Goal: Information Seeking & Learning: Learn about a topic

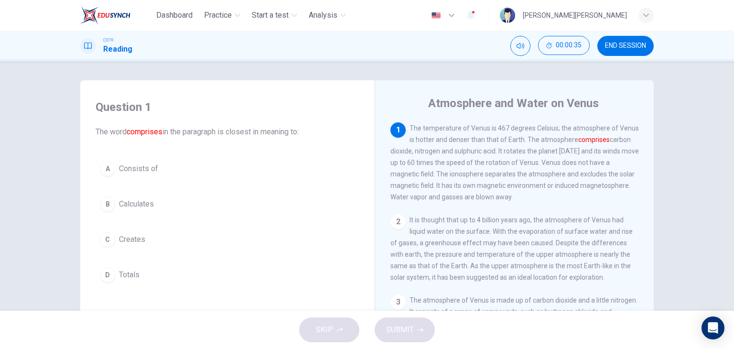
click at [126, 176] on button "A Consists of" at bounding box center [228, 169] width 264 height 24
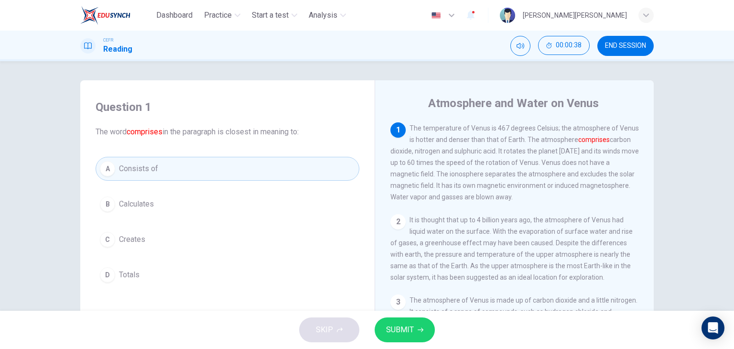
click at [396, 325] on span "SUBMIT" at bounding box center [400, 329] width 28 height 13
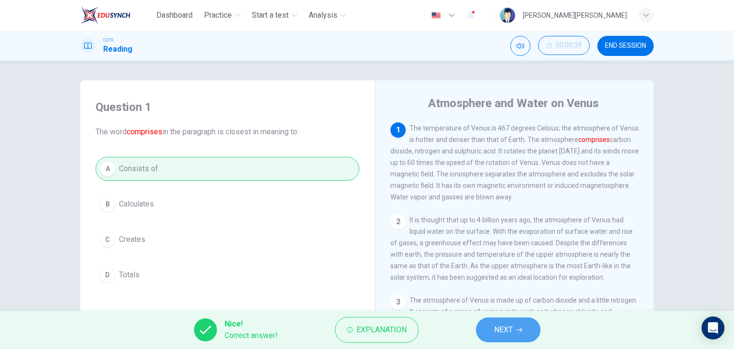
click at [501, 325] on span "NEXT" at bounding box center [503, 329] width 19 height 13
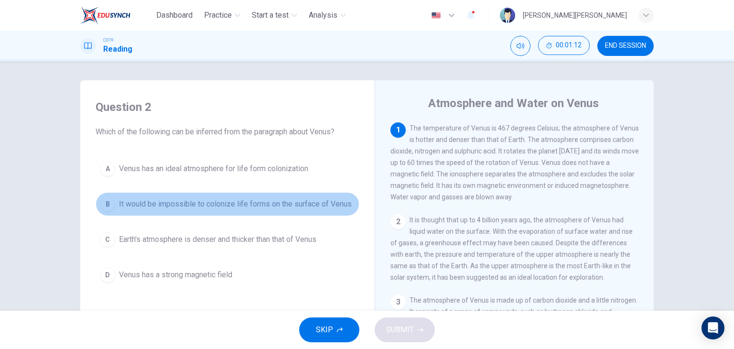
click at [298, 202] on span "It would be impossible to colonize life forms on the surface of Venus" at bounding box center [235, 203] width 233 height 11
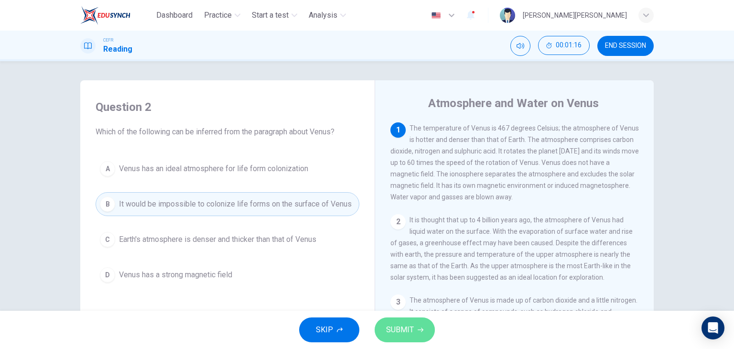
click at [397, 331] on span "SUBMIT" at bounding box center [400, 329] width 28 height 13
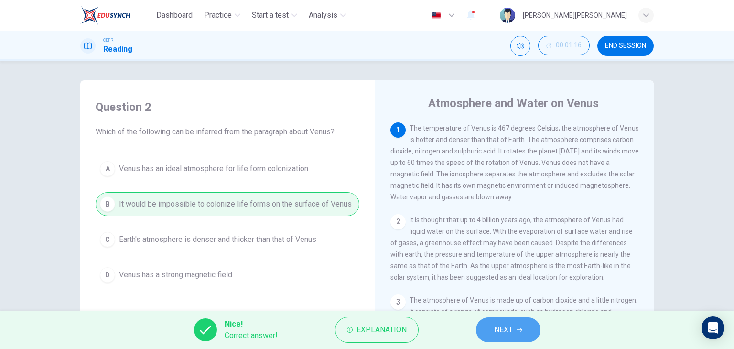
click at [505, 336] on button "NEXT" at bounding box center [508, 329] width 64 height 25
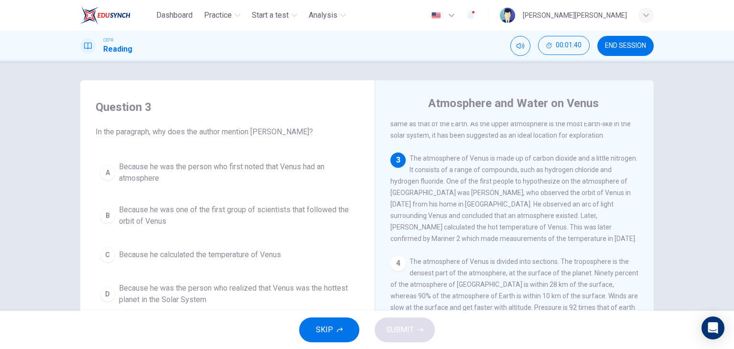
scroll to position [143, 0]
click at [123, 168] on span "Because he was the person who first noted that Venus had an atmosphere" at bounding box center [237, 172] width 236 height 23
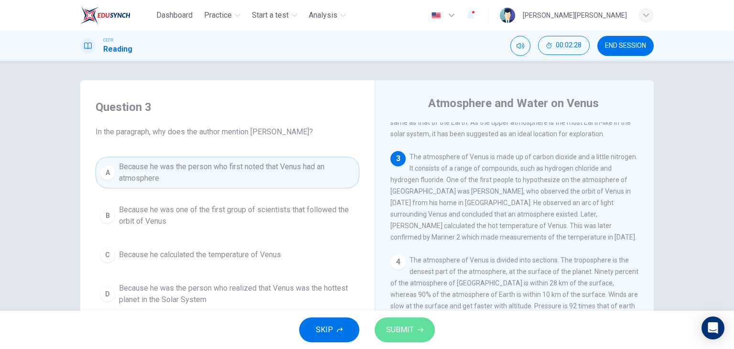
click at [411, 337] on button "SUBMIT" at bounding box center [405, 329] width 60 height 25
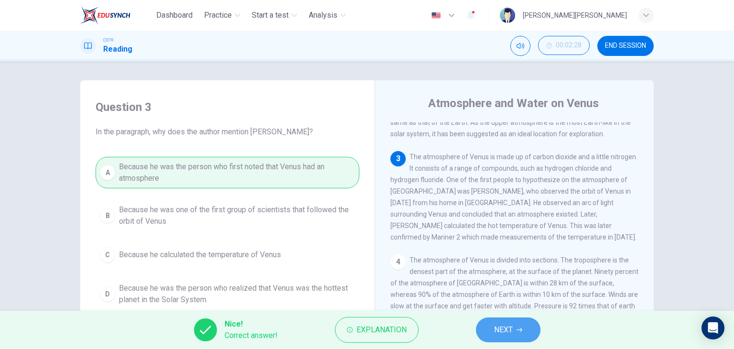
click at [512, 333] on span "NEXT" at bounding box center [503, 329] width 19 height 13
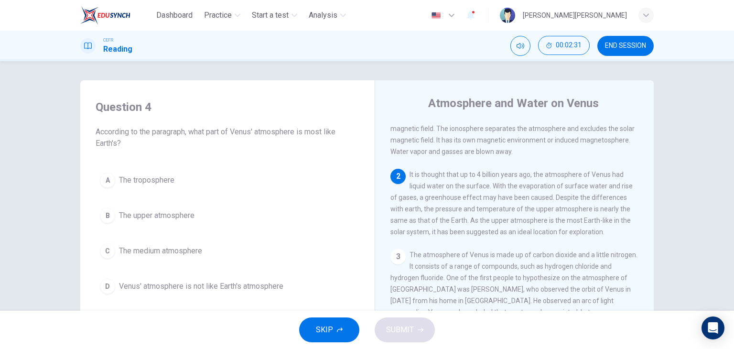
scroll to position [48, 0]
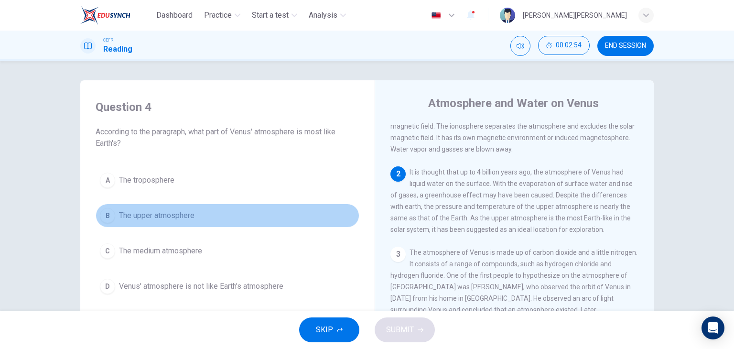
click at [180, 214] on span "The upper atmosphere" at bounding box center [156, 215] width 75 height 11
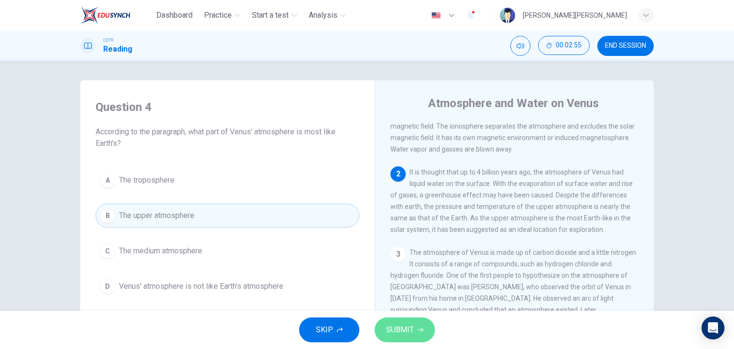
click at [421, 321] on button "SUBMIT" at bounding box center [405, 329] width 60 height 25
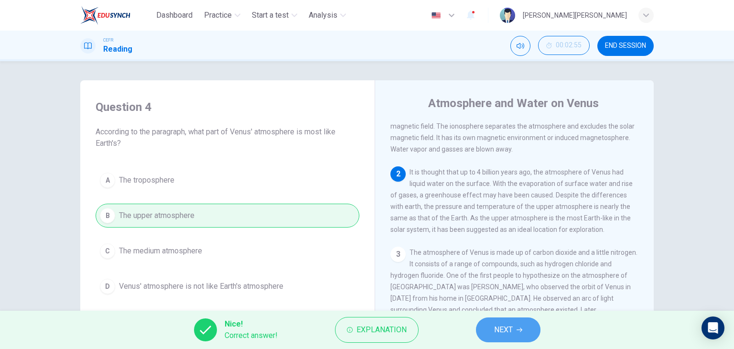
click at [520, 332] on icon "button" at bounding box center [519, 330] width 6 height 6
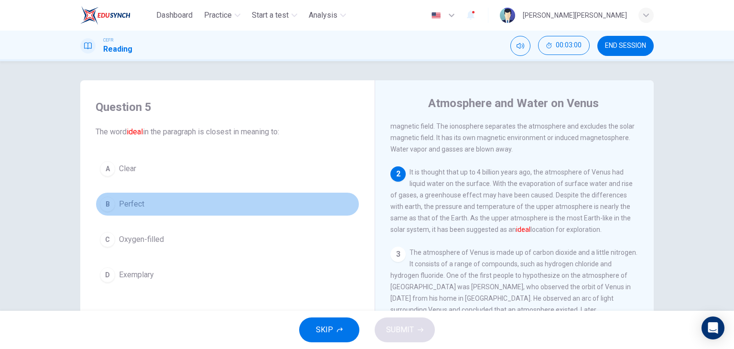
click at [135, 211] on button "B Perfect" at bounding box center [228, 204] width 264 height 24
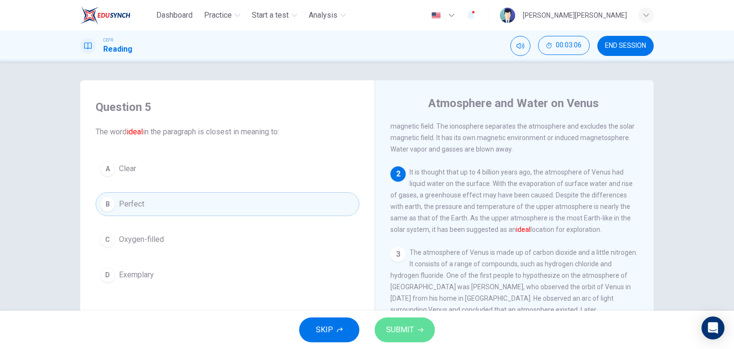
click at [422, 327] on icon "button" at bounding box center [421, 330] width 6 height 6
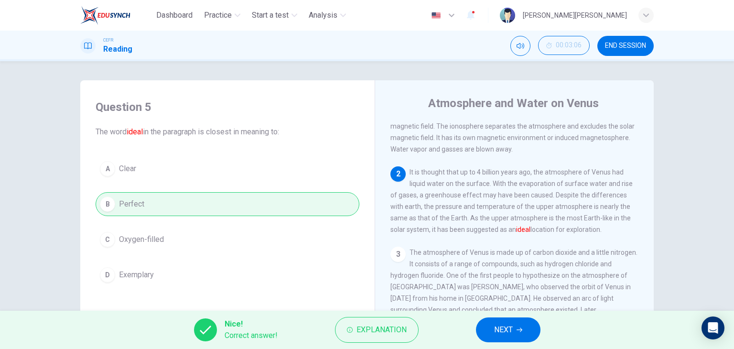
click at [517, 333] on button "NEXT" at bounding box center [508, 329] width 64 height 25
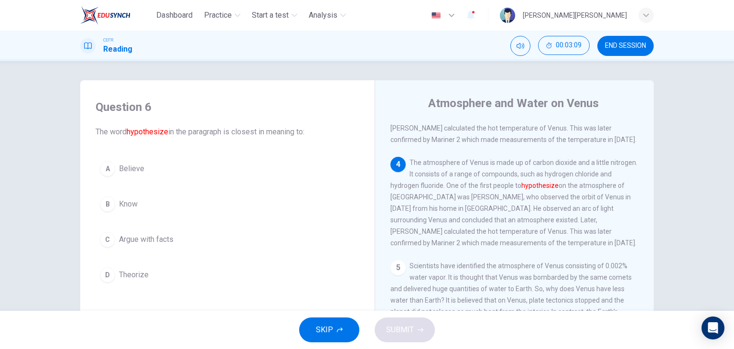
scroll to position [239, 0]
click at [142, 273] on span "Theorize" at bounding box center [134, 274] width 30 height 11
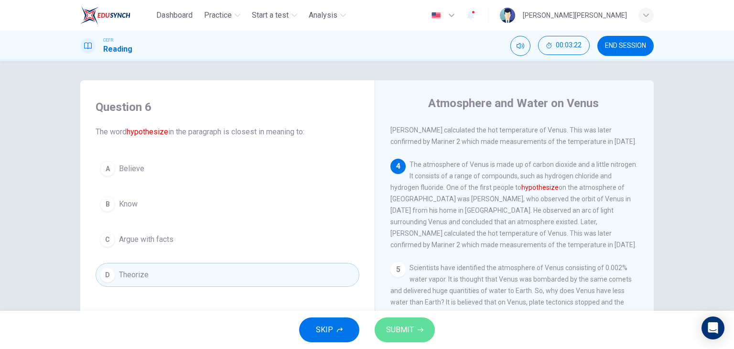
click at [397, 331] on span "SUBMIT" at bounding box center [400, 329] width 28 height 13
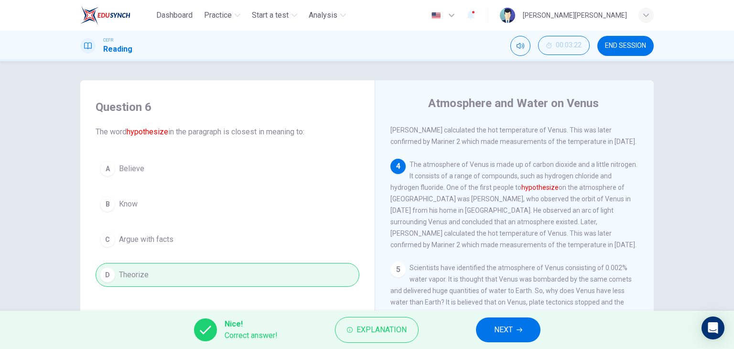
click at [498, 331] on span "NEXT" at bounding box center [503, 329] width 19 height 13
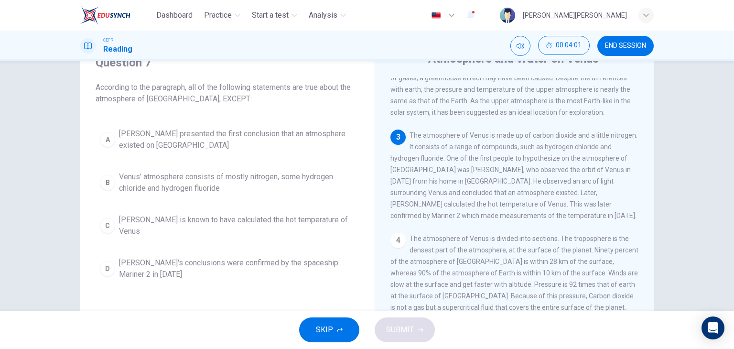
scroll to position [48, 0]
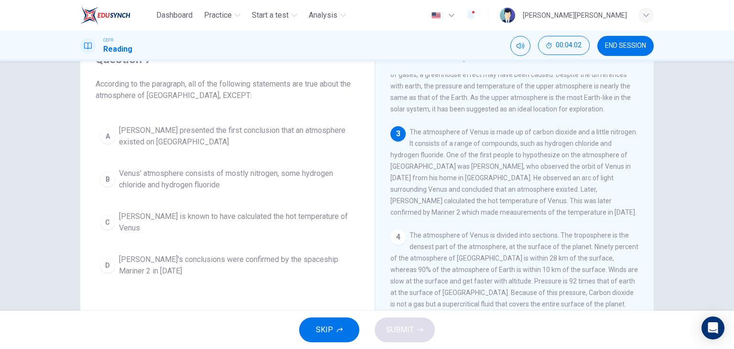
click at [184, 175] on span "Venus' atmosphere consists of mostly nitrogen, some hydrogen chloride and hydro…" at bounding box center [237, 179] width 236 height 23
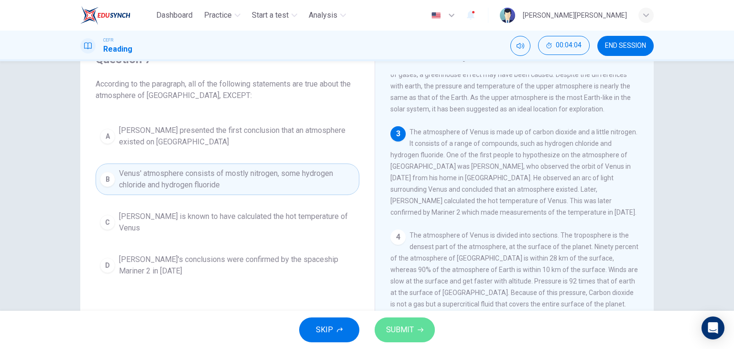
click at [404, 327] on span "SUBMIT" at bounding box center [400, 329] width 28 height 13
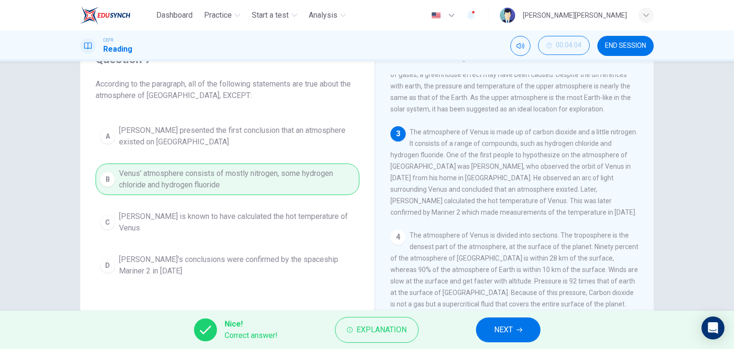
click at [508, 328] on span "NEXT" at bounding box center [503, 329] width 19 height 13
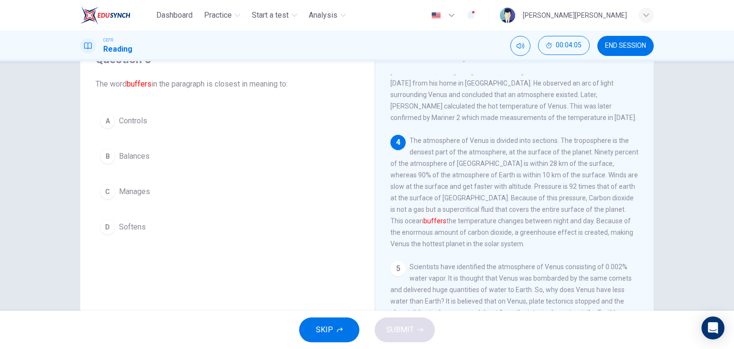
scroll to position [216, 0]
click at [120, 221] on span "Softens" at bounding box center [132, 226] width 27 height 11
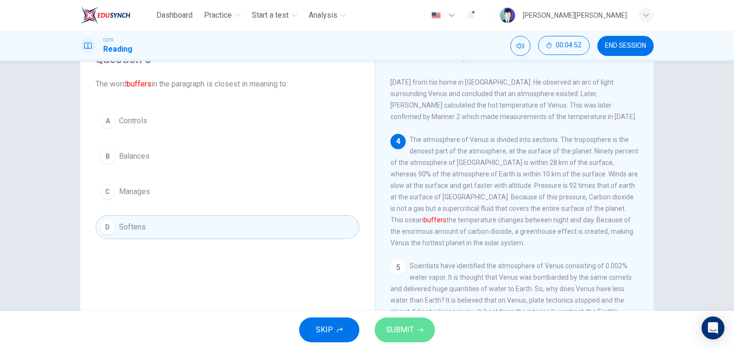
click at [412, 335] on span "SUBMIT" at bounding box center [400, 329] width 28 height 13
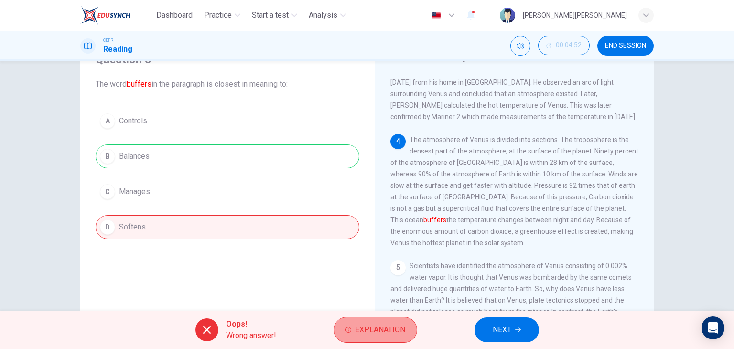
click at [379, 331] on span "Explanation" at bounding box center [380, 329] width 50 height 13
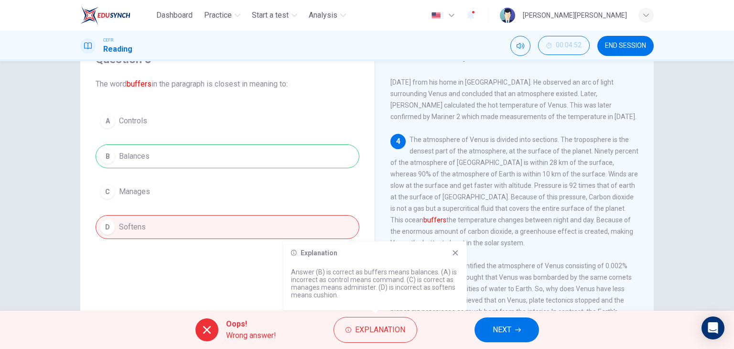
click at [455, 252] on icon at bounding box center [454, 252] width 5 height 5
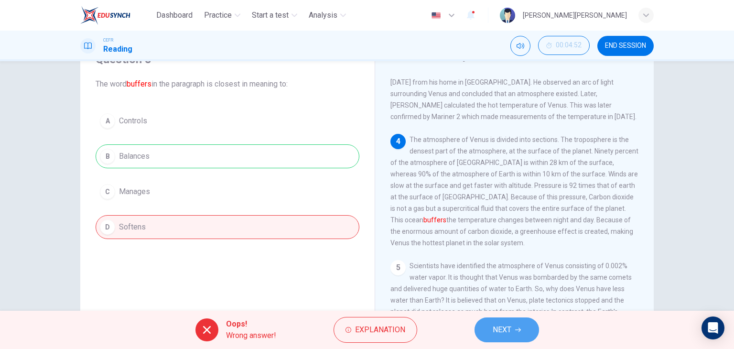
click at [497, 333] on span "NEXT" at bounding box center [502, 329] width 19 height 13
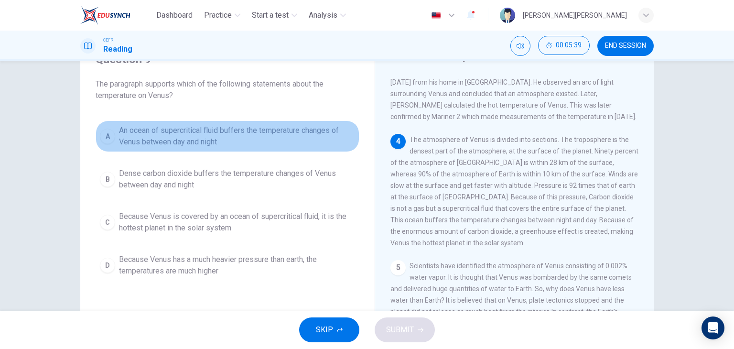
click at [157, 140] on span "An ocean of supercritical fluid buffers the temperature changes of Venus betwee…" at bounding box center [237, 136] width 236 height 23
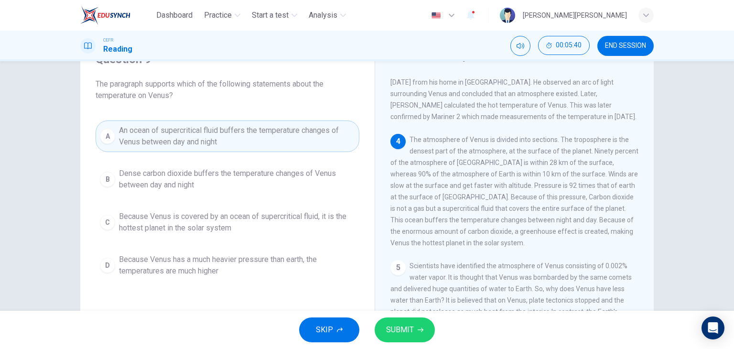
click at [408, 333] on span "SUBMIT" at bounding box center [400, 329] width 28 height 13
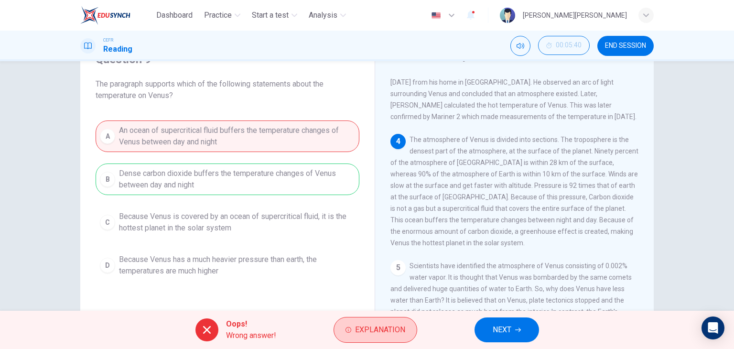
click at [382, 337] on button "Explanation" at bounding box center [375, 330] width 84 height 26
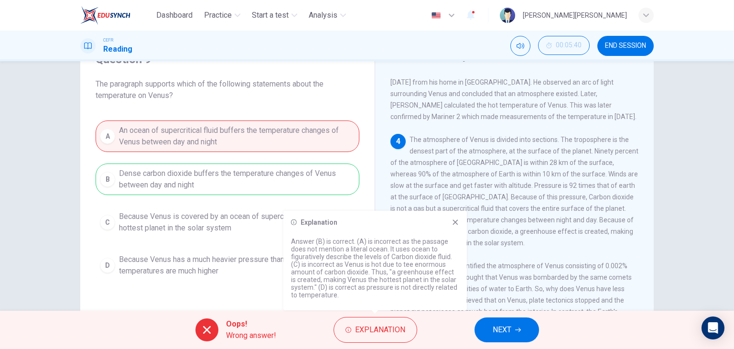
click at [451, 225] on icon at bounding box center [455, 222] width 8 height 8
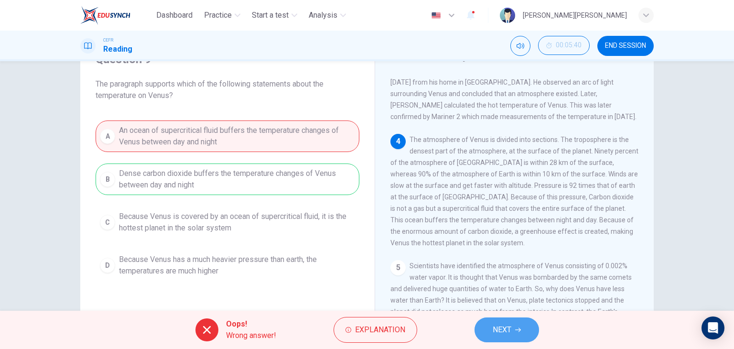
click at [516, 333] on button "NEXT" at bounding box center [506, 329] width 64 height 25
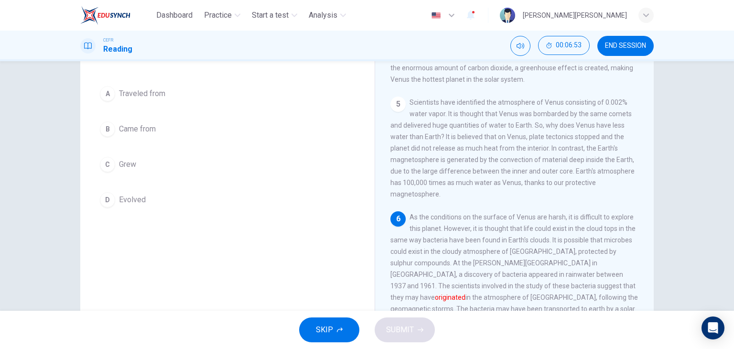
scroll to position [73, 0]
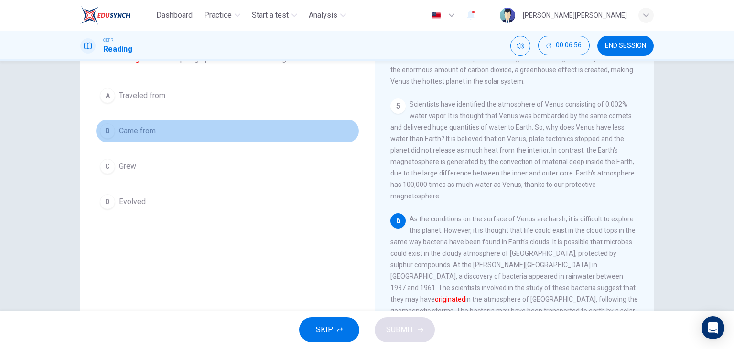
click at [125, 126] on span "Came from" at bounding box center [137, 130] width 37 height 11
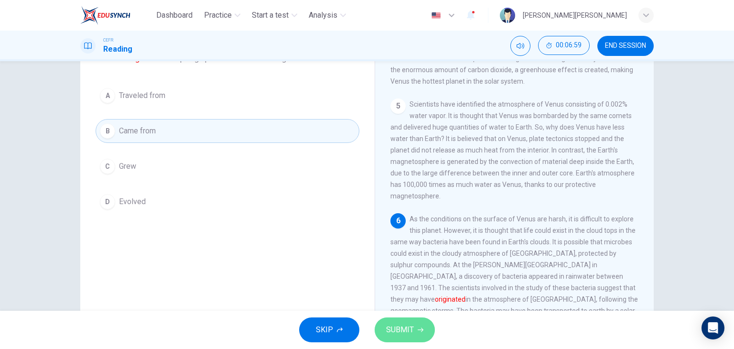
click at [401, 325] on span "SUBMIT" at bounding box center [400, 329] width 28 height 13
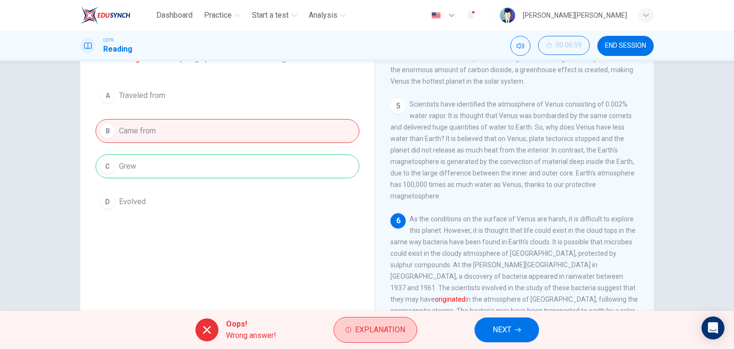
click at [378, 327] on span "Explanation" at bounding box center [380, 329] width 50 height 13
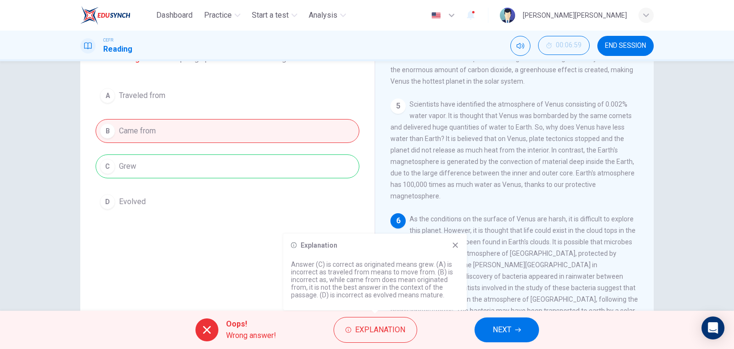
click at [456, 243] on icon at bounding box center [455, 245] width 8 height 8
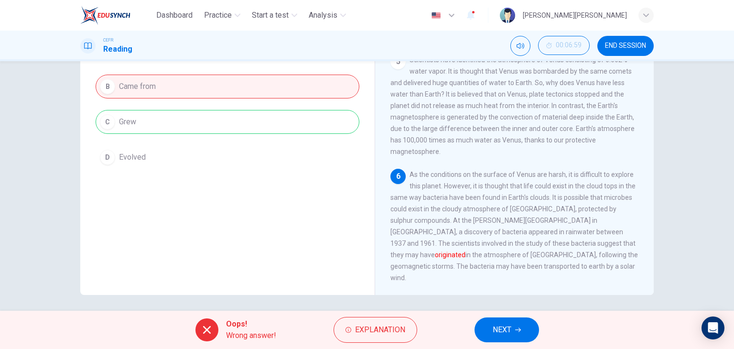
scroll to position [121, 0]
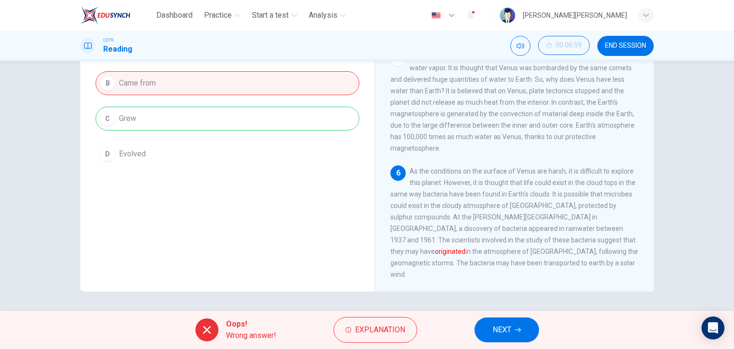
click at [509, 333] on span "NEXT" at bounding box center [502, 329] width 19 height 13
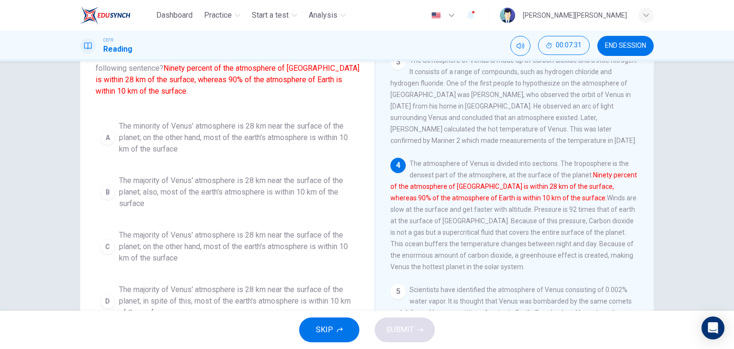
scroll to position [73, 0]
click at [168, 241] on span "The majority of Venus' atmosphere is 28 km near the surface of the planet; on t…" at bounding box center [237, 245] width 236 height 34
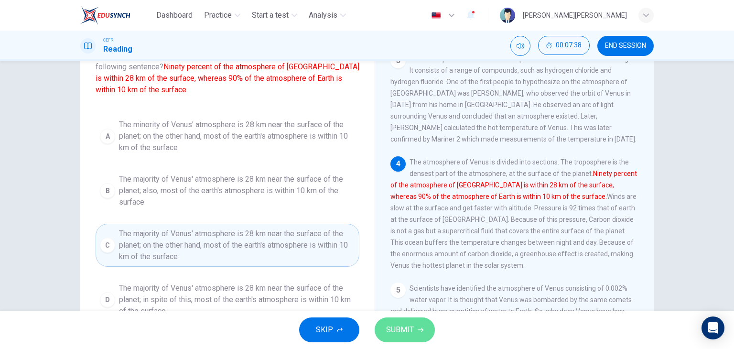
click at [385, 328] on button "SUBMIT" at bounding box center [405, 329] width 60 height 25
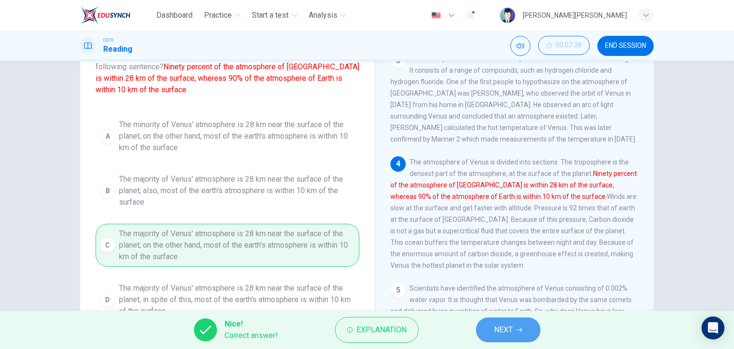
click at [504, 332] on span "NEXT" at bounding box center [503, 329] width 19 height 13
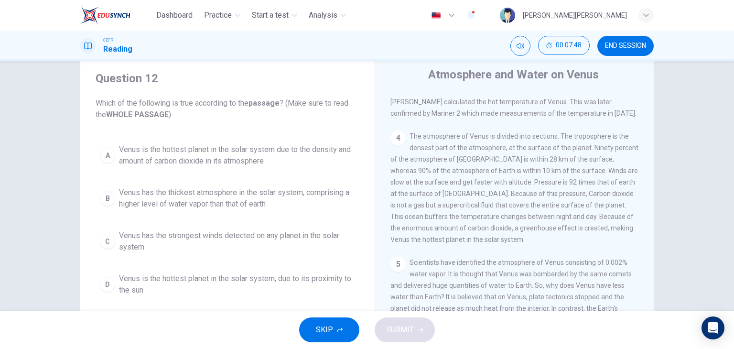
scroll to position [264, 0]
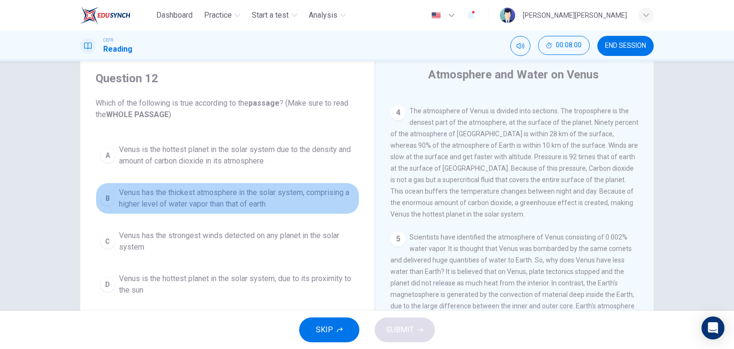
click at [122, 194] on span "Venus has the thickest atmosphere in the solar system, comprising a higher leve…" at bounding box center [237, 198] width 236 height 23
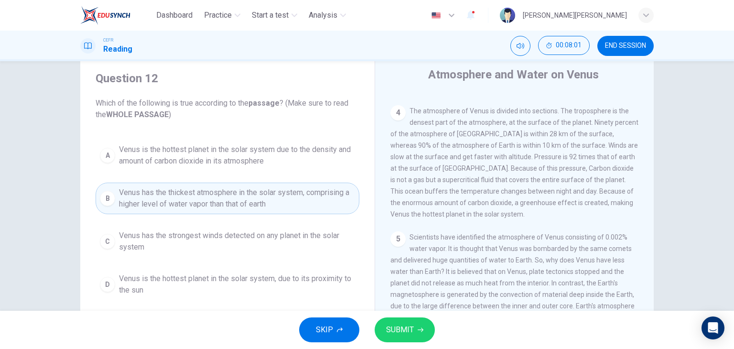
click at [161, 161] on span "Venus is the hottest planet in the solar system due to the density and amount o…" at bounding box center [237, 155] width 236 height 23
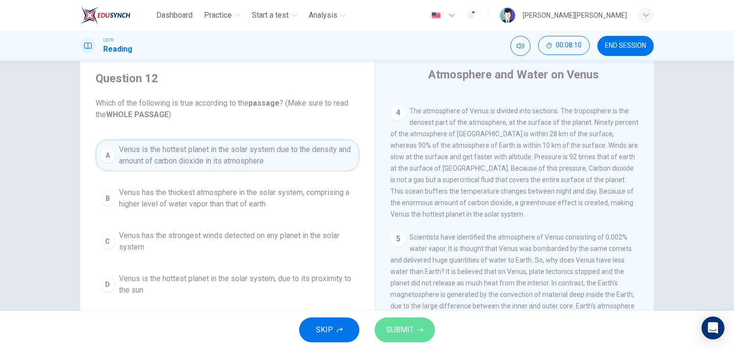
click at [413, 327] on button "SUBMIT" at bounding box center [405, 329] width 60 height 25
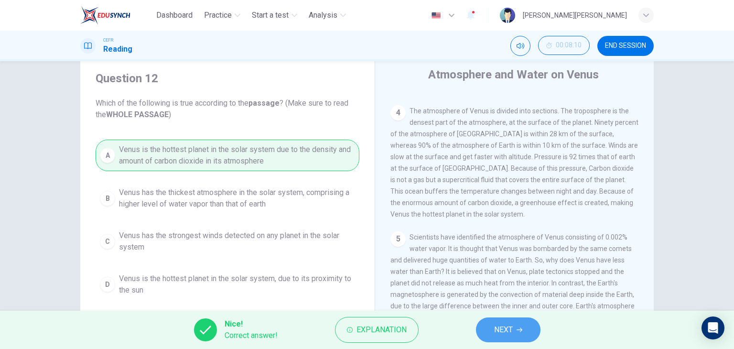
click at [523, 335] on button "NEXT" at bounding box center [508, 329] width 64 height 25
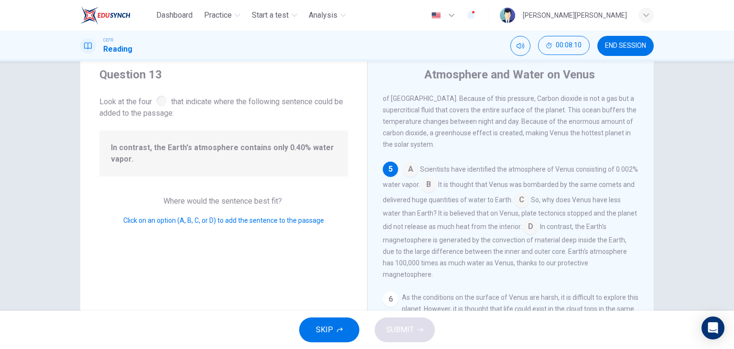
scroll to position [352, 0]
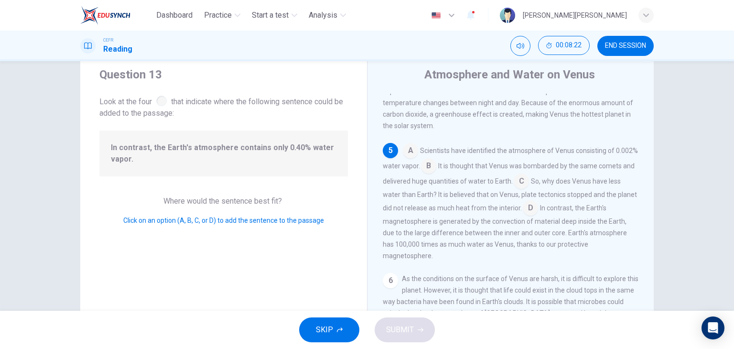
click at [436, 174] on input at bounding box center [428, 166] width 15 height 15
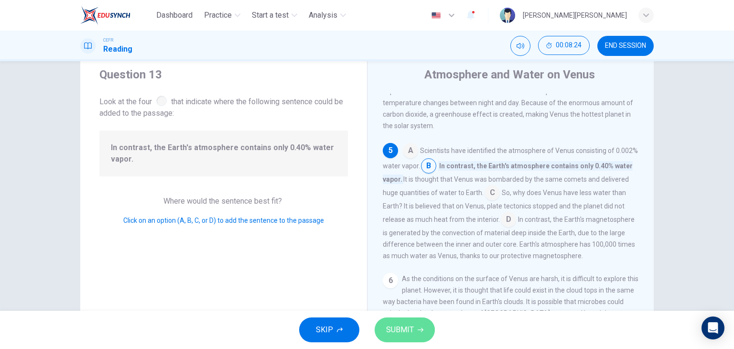
click at [410, 330] on span "SUBMIT" at bounding box center [400, 329] width 28 height 13
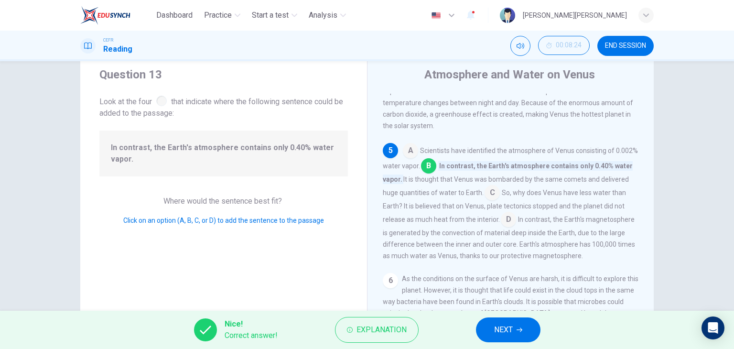
click at [509, 329] on span "NEXT" at bounding box center [503, 329] width 19 height 13
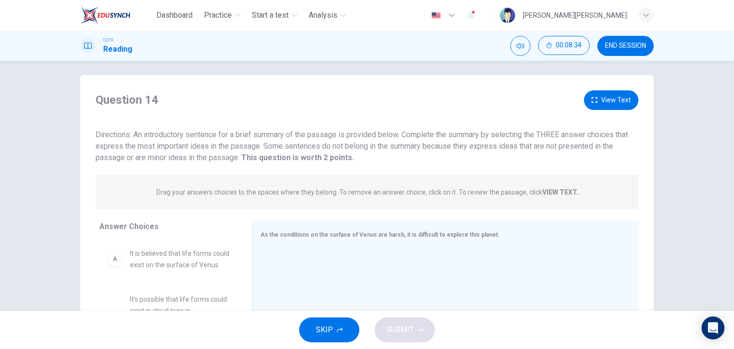
scroll to position [0, 0]
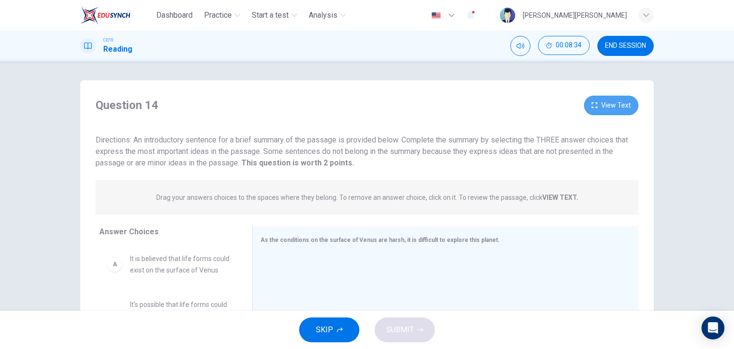
click at [608, 108] on button "View Text" at bounding box center [611, 106] width 54 height 20
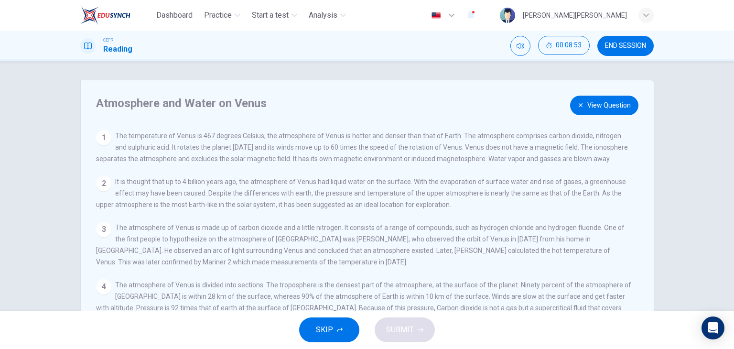
click at [609, 108] on button "View Question" at bounding box center [604, 106] width 68 height 20
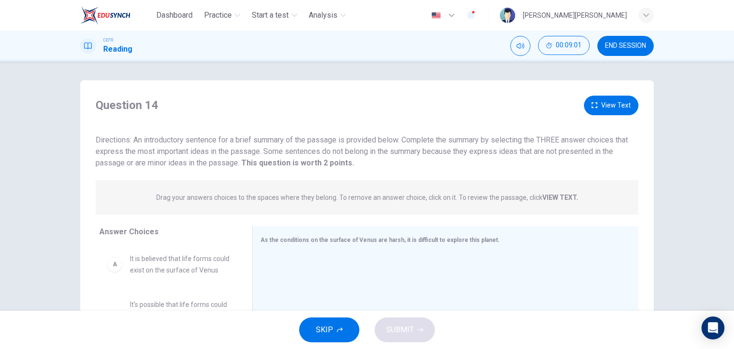
click at [600, 117] on div "Question 14 View Text Directions: An introductory sentence for a brief summary …" at bounding box center [366, 132] width 573 height 73
click at [611, 116] on div "Question 14 View Text Directions: An introductory sentence for a brief summary …" at bounding box center [366, 132] width 573 height 73
click at [611, 112] on button "View Text" at bounding box center [611, 106] width 54 height 20
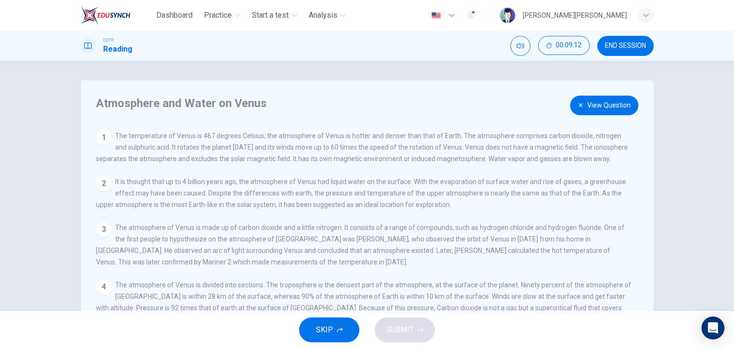
click at [602, 107] on button "View Question" at bounding box center [604, 106] width 68 height 20
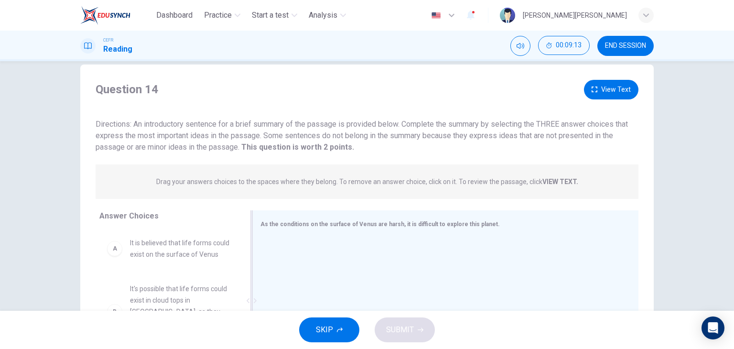
scroll to position [121, 0]
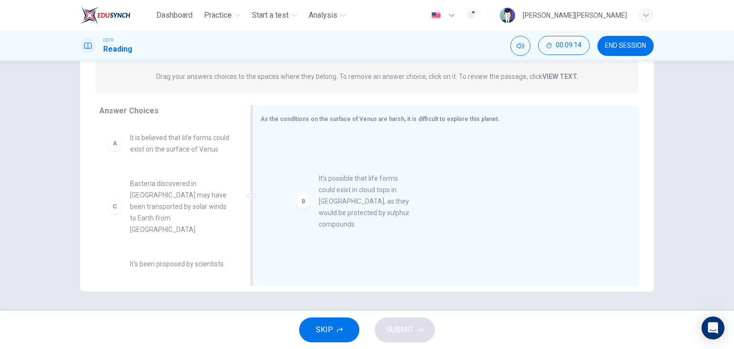
drag, startPoint x: 201, startPoint y: 218, endPoint x: 350, endPoint y: 207, distance: 149.4
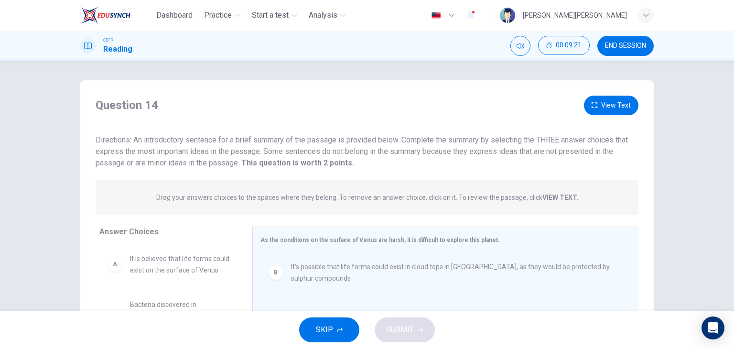
scroll to position [0, 0]
click at [619, 102] on button "View Text" at bounding box center [611, 106] width 54 height 20
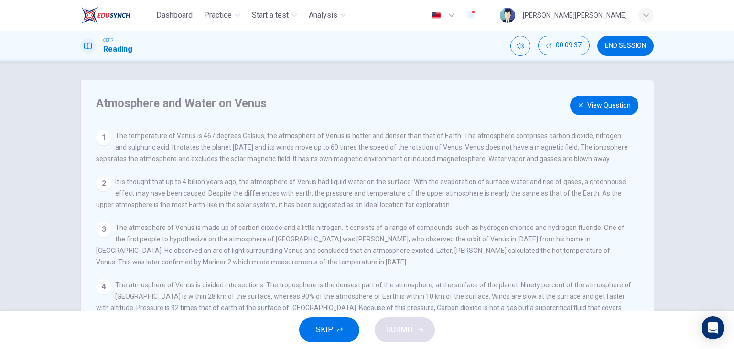
click at [613, 106] on button "View Question" at bounding box center [604, 106] width 68 height 20
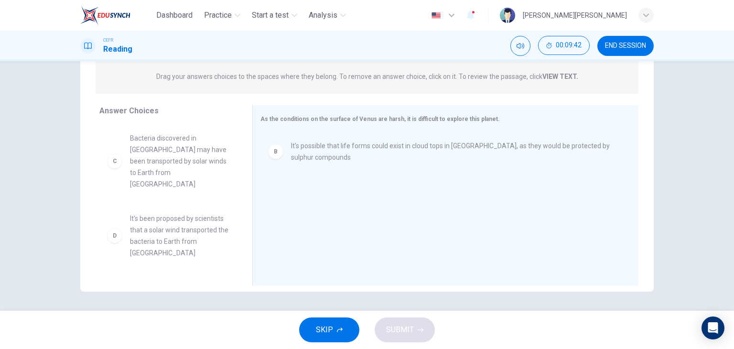
scroll to position [48, 0]
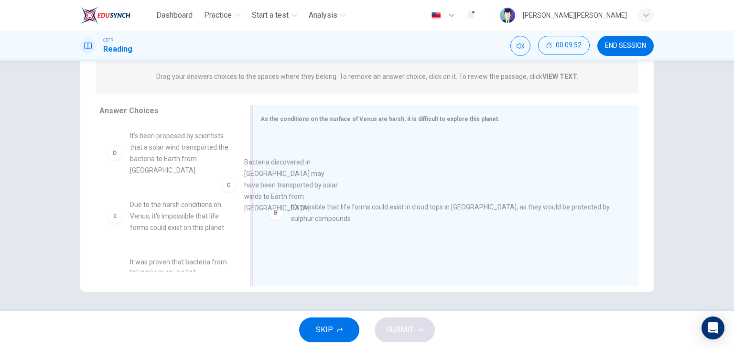
drag, startPoint x: 177, startPoint y: 171, endPoint x: 353, endPoint y: 200, distance: 178.6
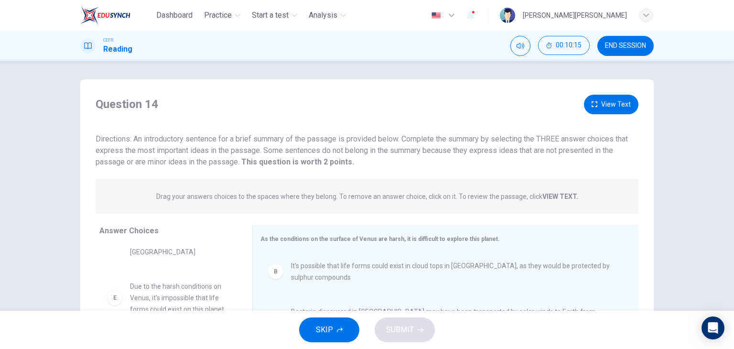
scroll to position [0, 0]
click at [615, 100] on button "View Text" at bounding box center [611, 106] width 54 height 20
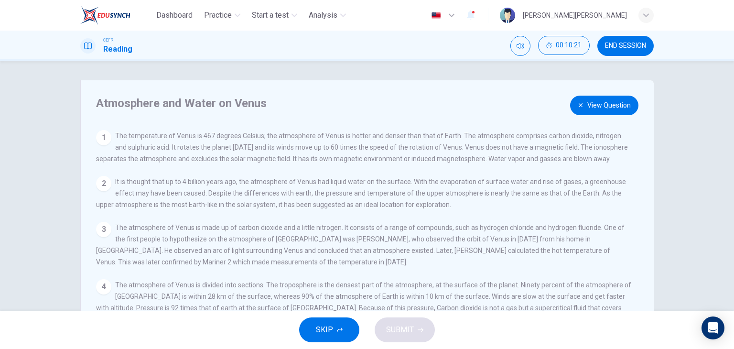
click at [600, 106] on button "View Question" at bounding box center [604, 106] width 68 height 20
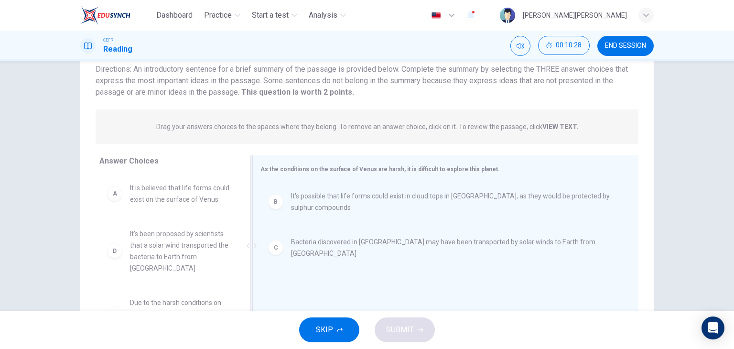
scroll to position [73, 0]
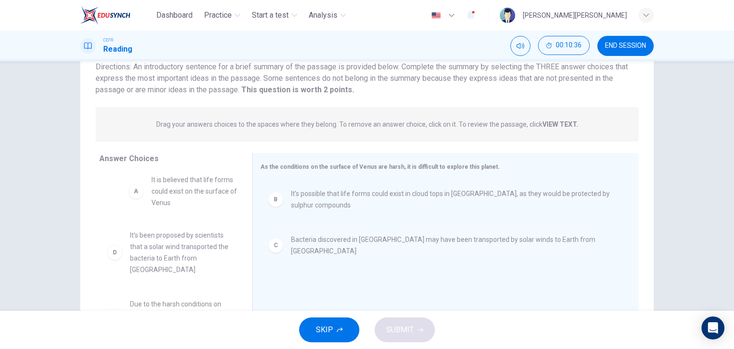
drag, startPoint x: 149, startPoint y: 203, endPoint x: 151, endPoint y: 197, distance: 5.8
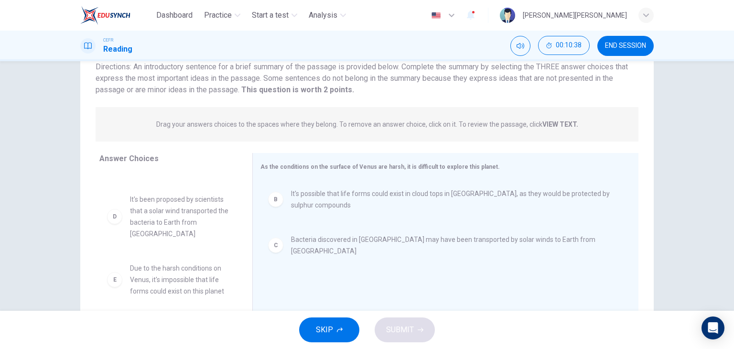
scroll to position [0, 0]
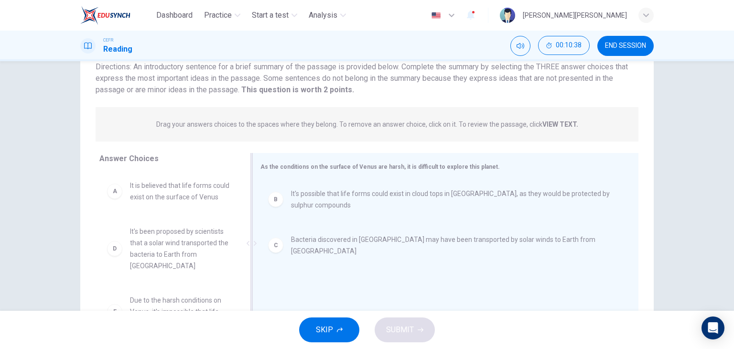
drag, startPoint x: 165, startPoint y: 199, endPoint x: 313, endPoint y: 199, distance: 148.1
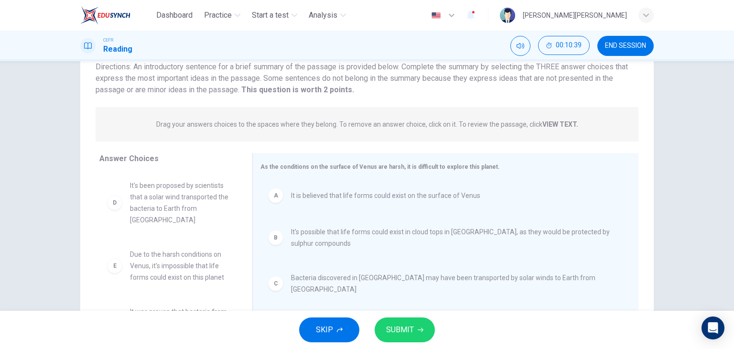
click at [398, 330] on span "SUBMIT" at bounding box center [400, 329] width 28 height 13
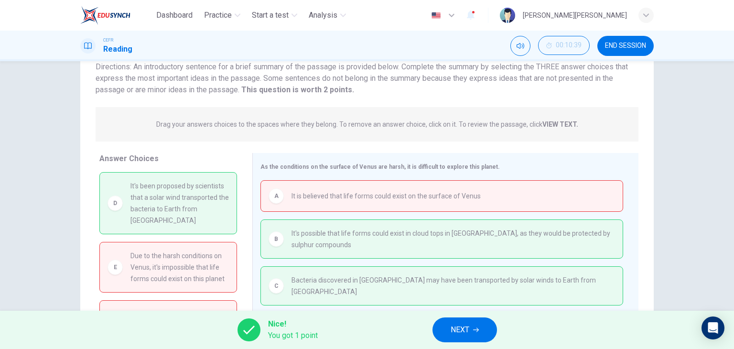
click at [457, 332] on span "NEXT" at bounding box center [459, 329] width 19 height 13
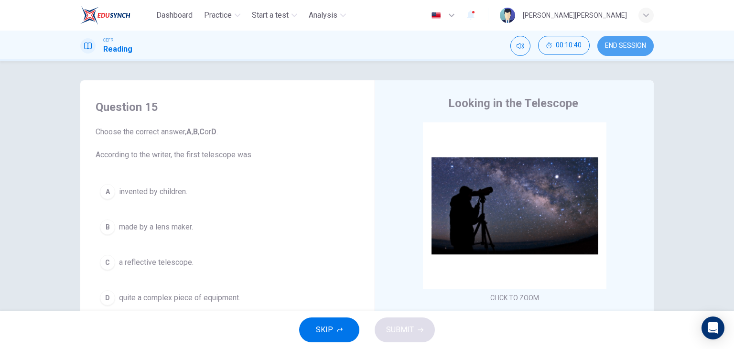
click at [643, 50] on button "END SESSION" at bounding box center [625, 46] width 56 height 20
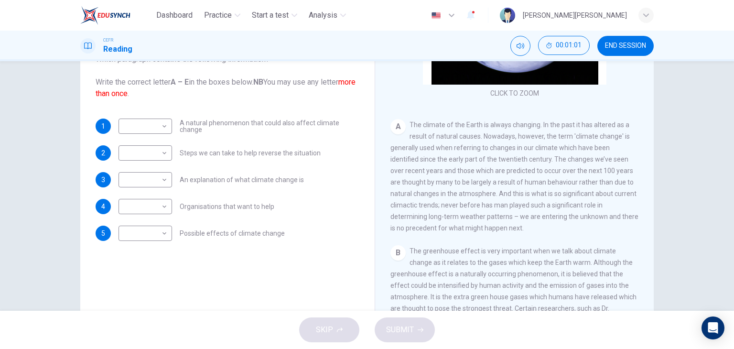
scroll to position [70, 0]
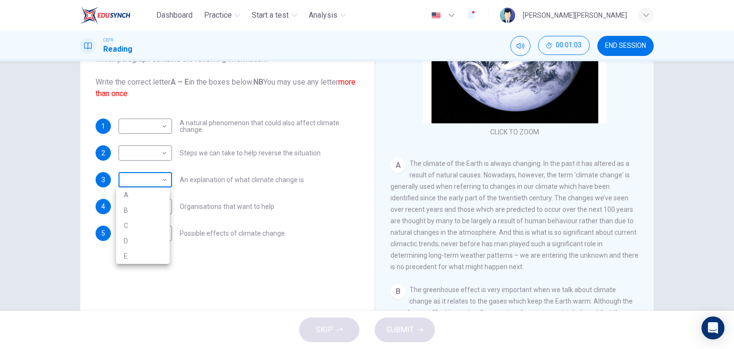
click at [139, 182] on body "Dashboard Practice Start a test Analysis English en ​ [PERSON_NAME] M.[PERSON_N…" at bounding box center [367, 174] width 734 height 349
click at [144, 194] on li "A" at bounding box center [143, 194] width 54 height 15
type input "A"
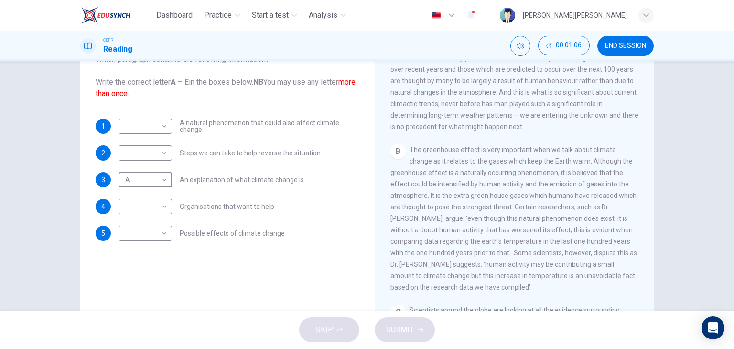
scroll to position [214, 0]
click at [156, 124] on body "Dashboard Practice Start a test Analysis English en ​ [PERSON_NAME] M.[PERSON_N…" at bounding box center [367, 174] width 734 height 349
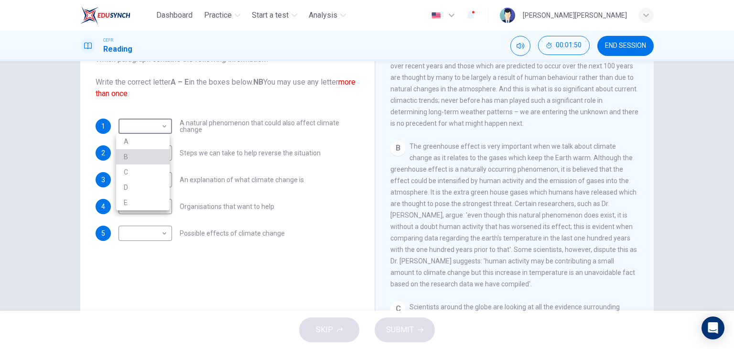
click at [140, 156] on li "B" at bounding box center [143, 156] width 54 height 15
type input "B"
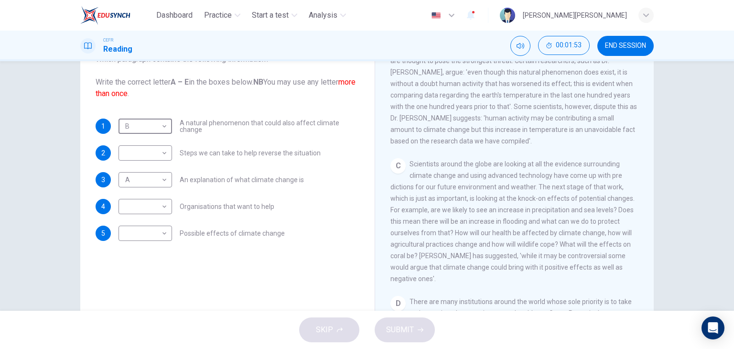
scroll to position [357, 0]
click at [126, 230] on body "Dashboard Practice Start a test Analysis English en ​ [PERSON_NAME] M.[PERSON_N…" at bounding box center [367, 174] width 734 height 349
click at [133, 280] on li "C" at bounding box center [143, 278] width 54 height 15
type input "C"
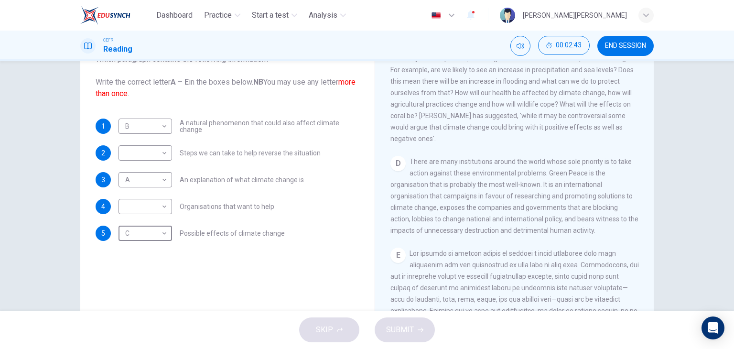
scroll to position [500, 0]
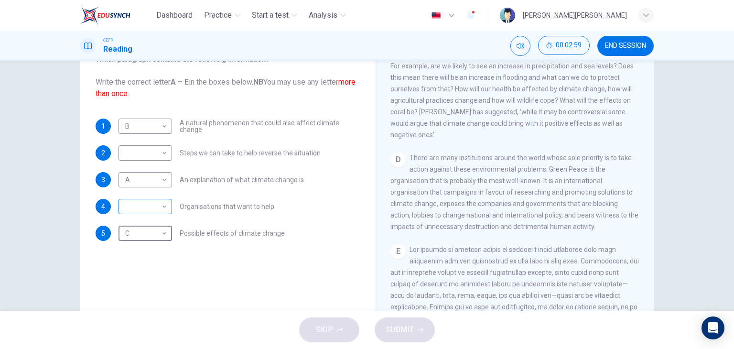
click at [146, 203] on body "Dashboard Practice Start a test Analysis English en ​ [PERSON_NAME] M.[PERSON_N…" at bounding box center [367, 174] width 734 height 349
click at [136, 268] on li "D" at bounding box center [143, 267] width 54 height 15
type input "D"
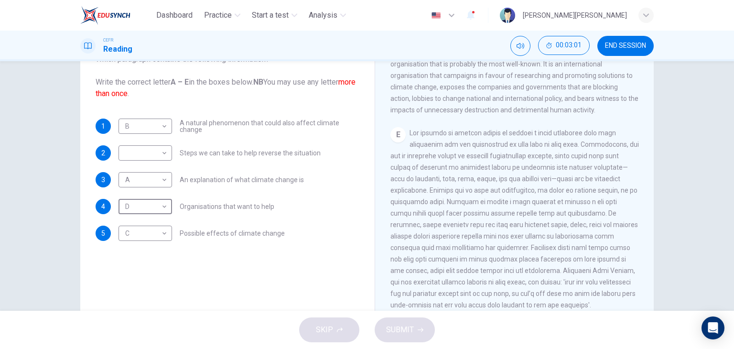
scroll to position [643, 0]
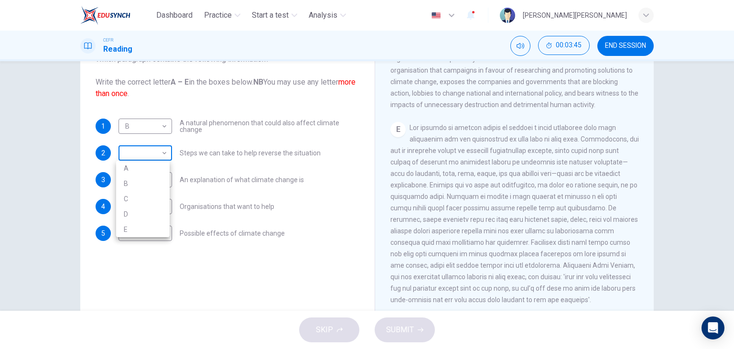
click at [149, 157] on body "Dashboard Practice Start a test Analysis English en ​ [PERSON_NAME] M.[PERSON_N…" at bounding box center [367, 174] width 734 height 349
click at [148, 233] on li "E" at bounding box center [143, 229] width 54 height 15
type input "E"
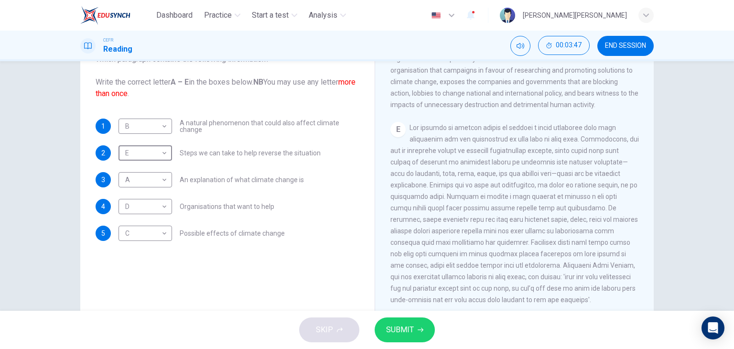
click at [420, 326] on button "SUBMIT" at bounding box center [405, 329] width 60 height 25
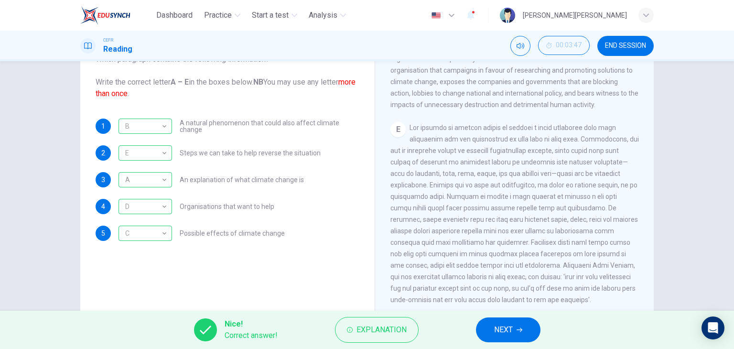
click at [518, 323] on button "NEXT" at bounding box center [508, 329] width 64 height 25
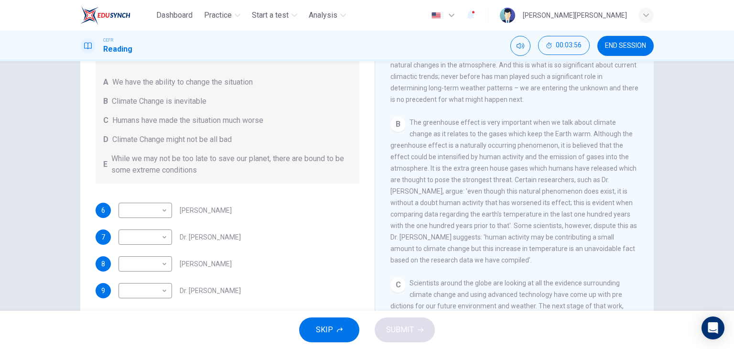
scroll to position [239, 0]
click at [150, 240] on body "Dashboard Practice Start a test Analysis English en ​ [PERSON_NAME] M.[PERSON_N…" at bounding box center [367, 174] width 734 height 349
click at [137, 285] on li "C" at bounding box center [143, 282] width 54 height 15
type input "C"
click at [151, 288] on body "Dashboard Practice Start a test Analysis English en ​ [PERSON_NAME] M.[PERSON_N…" at bounding box center [367, 174] width 734 height 349
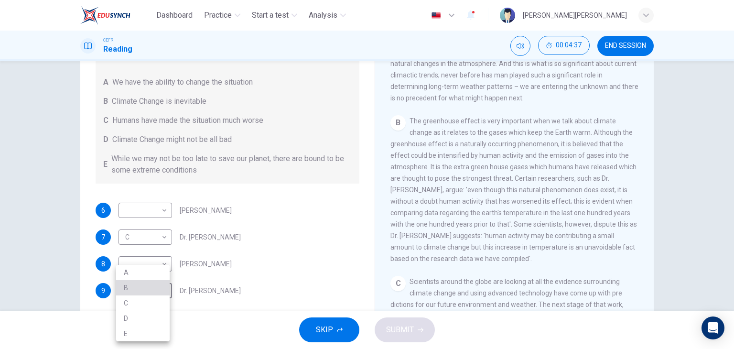
click at [155, 290] on li "B" at bounding box center [143, 287] width 54 height 15
type input "B"
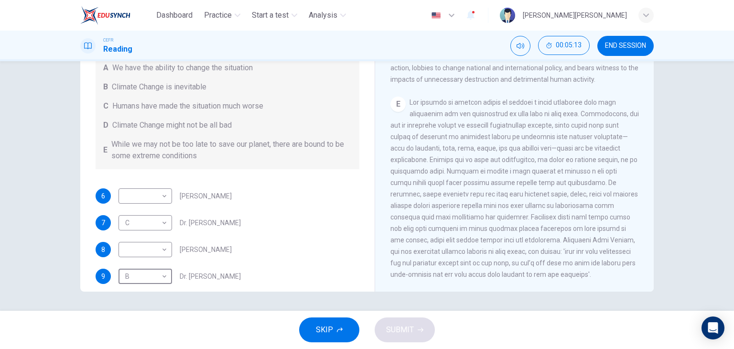
scroll to position [0, 0]
click at [128, 252] on body "Dashboard Practice Start a test Analysis English en ​ [PERSON_NAME] M.[PERSON_N…" at bounding box center [367, 174] width 734 height 349
click at [129, 265] on li "A" at bounding box center [143, 264] width 54 height 15
type input "A"
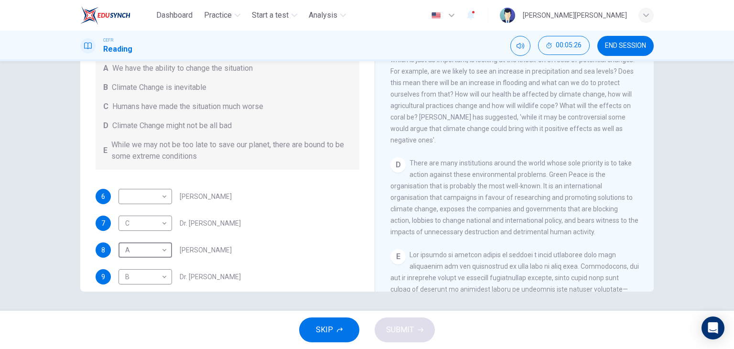
scroll to position [452, 0]
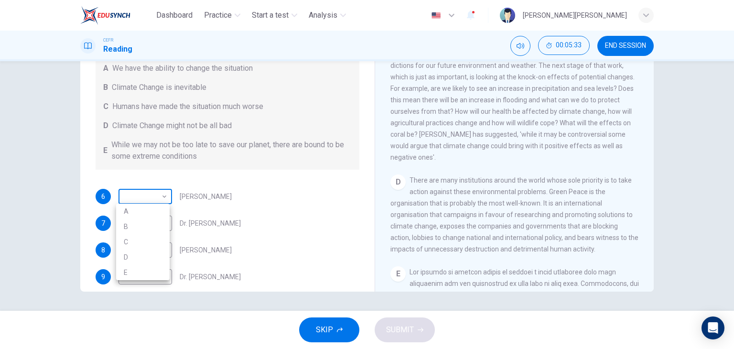
click at [131, 197] on body "Dashboard Practice Start a test Analysis English en ​ [PERSON_NAME] M.[PERSON_N…" at bounding box center [367, 174] width 734 height 349
click at [133, 260] on li "D" at bounding box center [143, 256] width 54 height 15
type input "D"
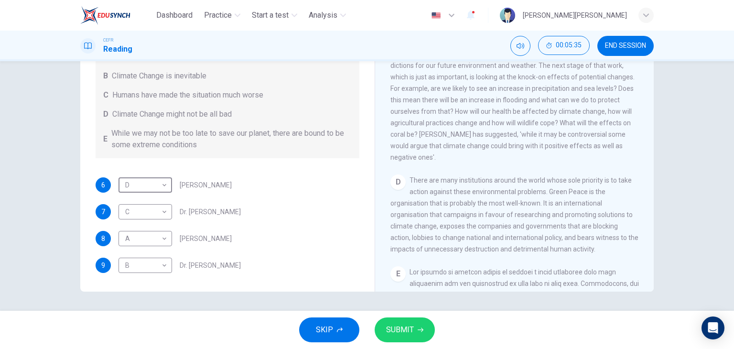
scroll to position [11, 0]
click at [420, 335] on button "SUBMIT" at bounding box center [405, 329] width 60 height 25
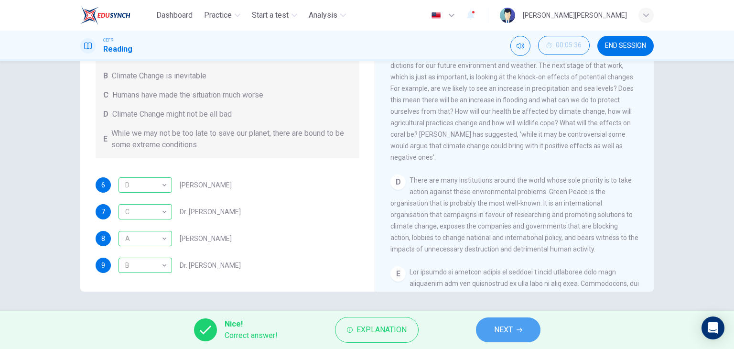
click at [528, 325] on button "NEXT" at bounding box center [508, 329] width 64 height 25
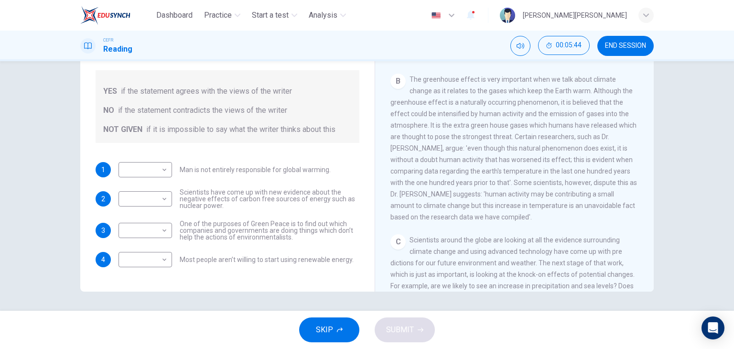
scroll to position [261, 0]
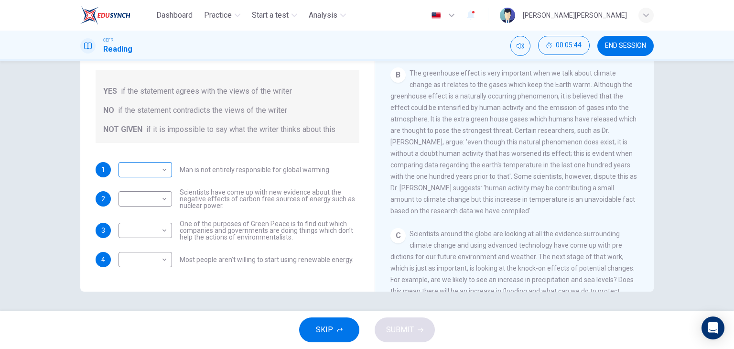
click at [140, 176] on body "Dashboard Practice Start a test Analysis English en ​ [PERSON_NAME] M.[PERSON_N…" at bounding box center [367, 174] width 734 height 349
click at [143, 189] on li "YES" at bounding box center [143, 184] width 54 height 15
type input "YES"
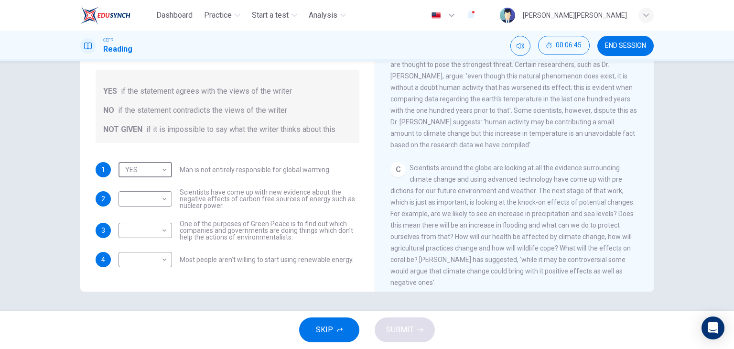
scroll to position [334, 0]
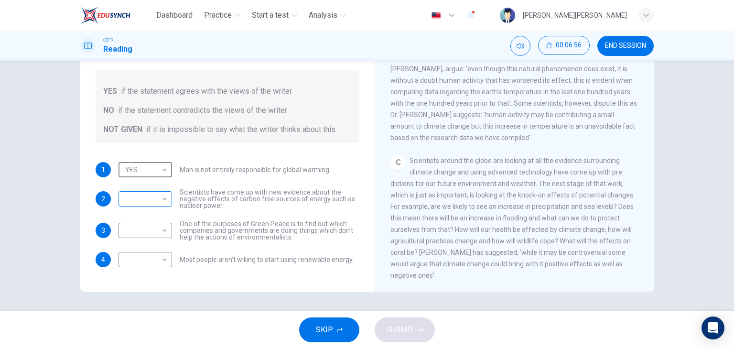
click at [135, 204] on body "Dashboard Practice Start a test Analysis English en ​ [PERSON_NAME] M.[PERSON_N…" at bounding box center [367, 174] width 734 height 349
click at [145, 241] on li "NOT GIVEN" at bounding box center [143, 243] width 54 height 15
type input "NOT GIVEN"
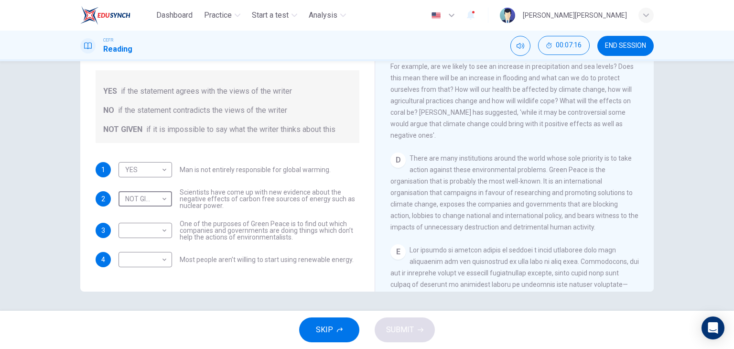
scroll to position [478, 0]
click at [127, 228] on body "Dashboard Practice Start a test Analysis English en ​ [PERSON_NAME] M.[PERSON_N…" at bounding box center [367, 174] width 734 height 349
click at [134, 249] on li "YES" at bounding box center [143, 244] width 54 height 15
type input "YES"
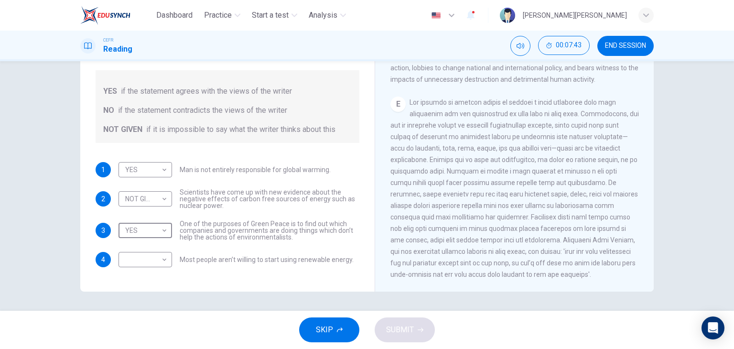
scroll to position [643, 0]
click at [132, 261] on body "Dashboard Practice Start a test Analysis English en ​ [PERSON_NAME] M.[PERSON_N…" at bounding box center [367, 174] width 734 height 349
click at [147, 305] on li "NOT GIVEN" at bounding box center [143, 304] width 54 height 15
type input "NOT GIVEN"
click at [404, 334] on span "SUBMIT" at bounding box center [400, 329] width 28 height 13
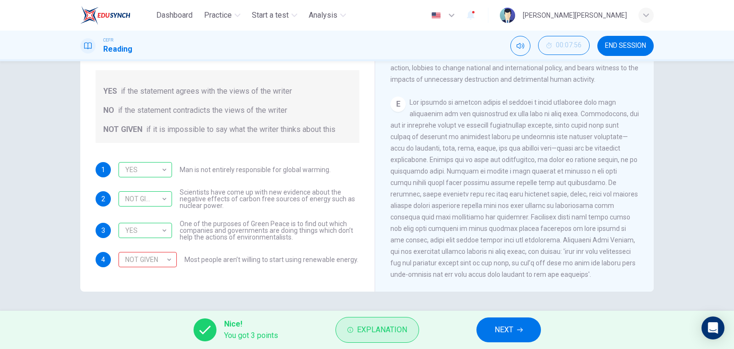
click at [378, 333] on span "Explanation" at bounding box center [382, 329] width 50 height 13
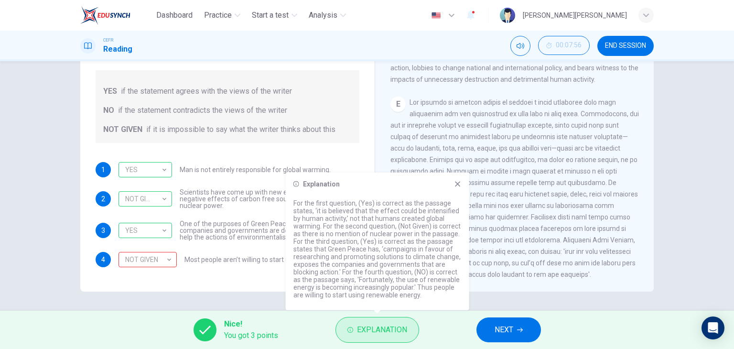
click at [375, 330] on span "Explanation" at bounding box center [382, 329] width 50 height 13
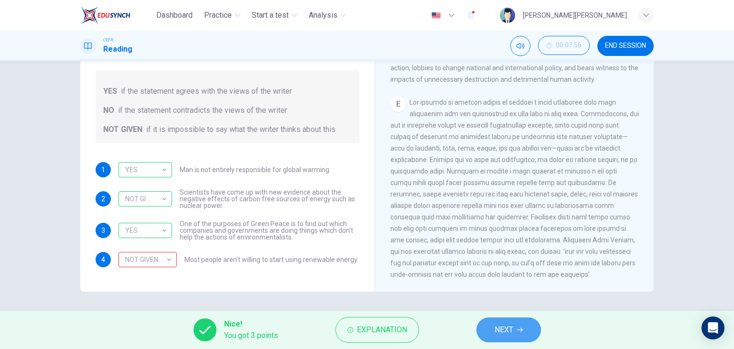
click at [491, 329] on button "NEXT" at bounding box center [508, 329] width 64 height 25
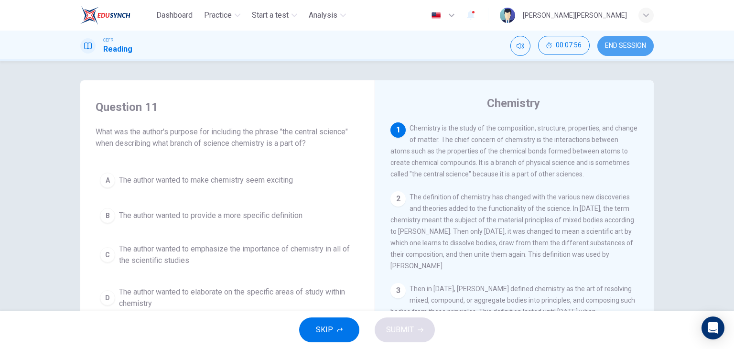
click at [632, 47] on span "END SESSION" at bounding box center [625, 46] width 41 height 8
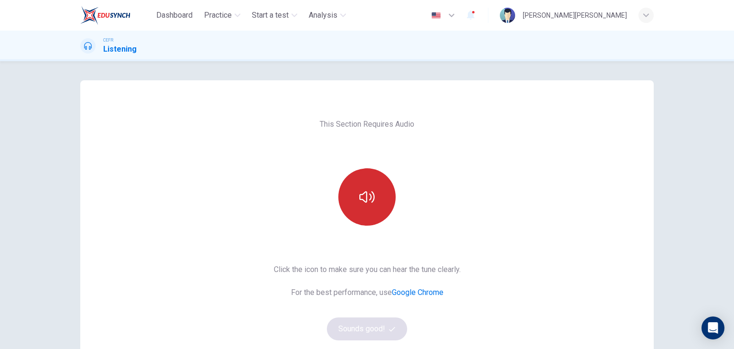
drag, startPoint x: 336, startPoint y: 173, endPoint x: 355, endPoint y: 186, distance: 23.1
click at [337, 173] on div at bounding box center [366, 196] width 103 height 57
click at [355, 186] on button "button" at bounding box center [366, 196] width 57 height 57
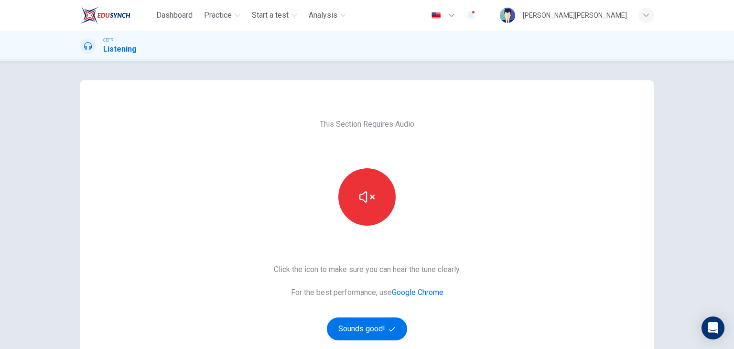
click at [422, 209] on div "This Section Requires Audio Click the icon to make sure you can hear the tune c…" at bounding box center [367, 246] width 202 height 332
click at [354, 198] on button "button" at bounding box center [366, 196] width 57 height 57
click at [525, 211] on div "This Section Requires Audio Click the icon to make sure you can hear the tune c…" at bounding box center [366, 246] width 573 height 332
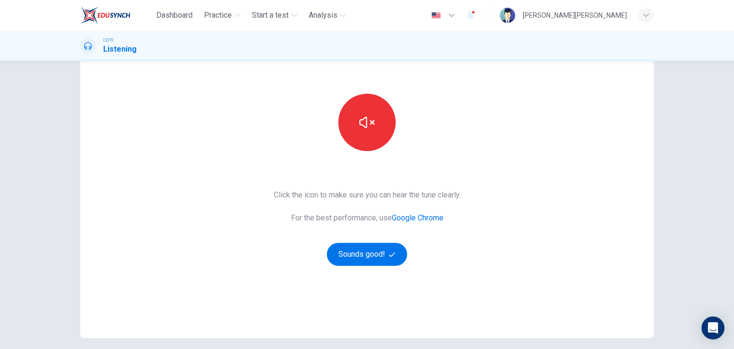
scroll to position [96, 0]
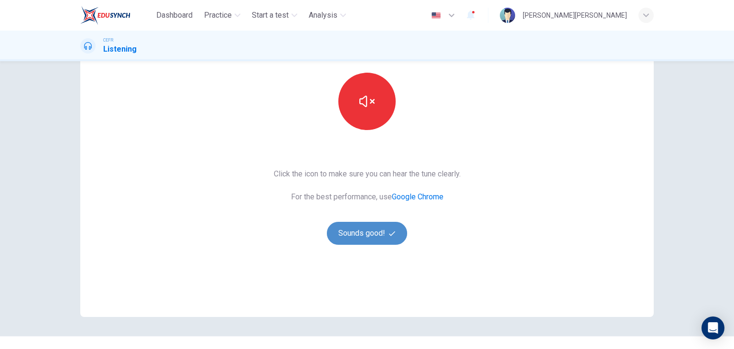
click at [365, 238] on button "Sounds good!" at bounding box center [367, 233] width 80 height 23
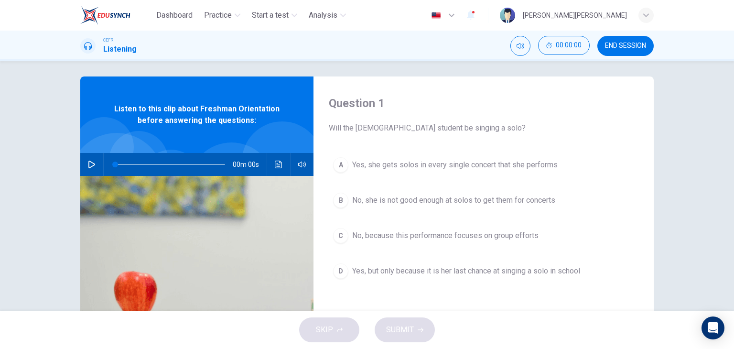
scroll to position [0, 0]
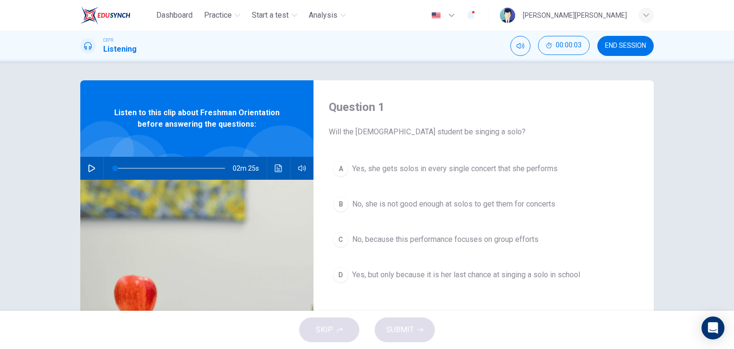
click at [90, 167] on icon "button" at bounding box center [91, 168] width 7 height 8
type input "1"
click at [521, 246] on button "C No, because this performance focuses on group efforts" at bounding box center [484, 239] width 310 height 24
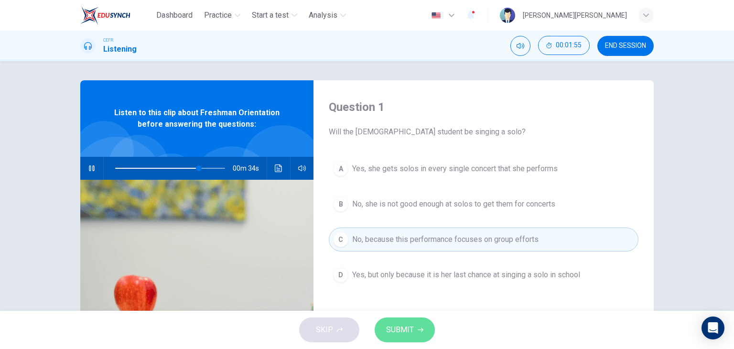
click at [418, 327] on icon "button" at bounding box center [421, 330] width 6 height 6
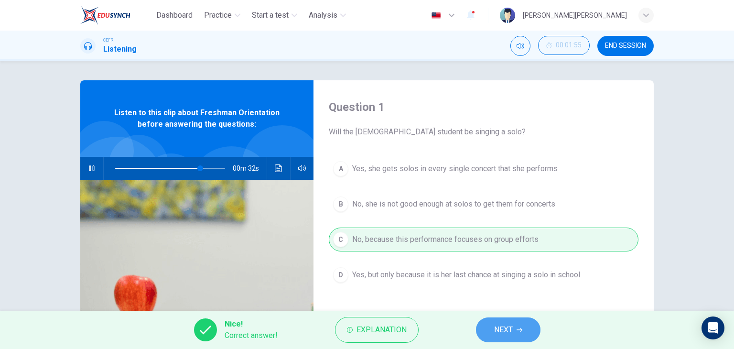
click at [489, 332] on button "NEXT" at bounding box center [508, 329] width 64 height 25
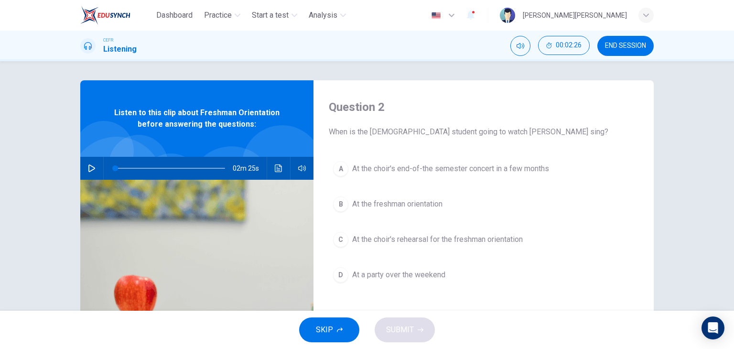
click at [92, 169] on icon "button" at bounding box center [92, 168] width 8 height 8
click at [476, 237] on span "At the choir's rehearsal for the freshman orientation" at bounding box center [437, 239] width 171 height 11
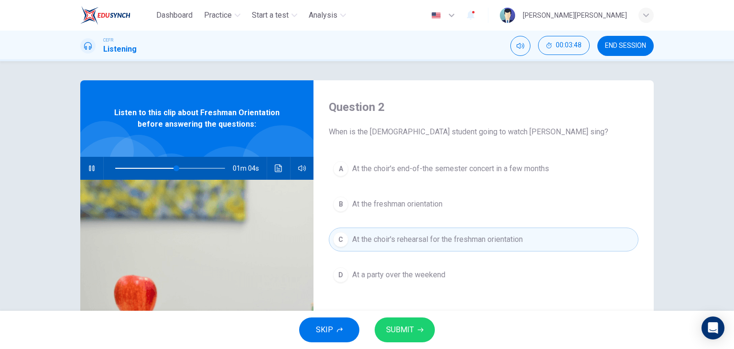
click at [405, 326] on span "SUBMIT" at bounding box center [400, 329] width 28 height 13
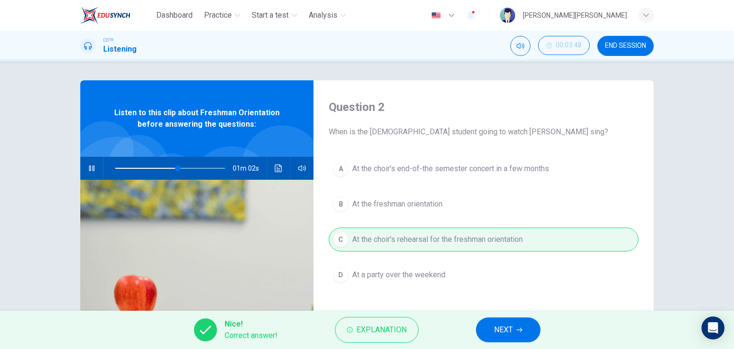
click at [513, 331] on button "NEXT" at bounding box center [508, 329] width 64 height 25
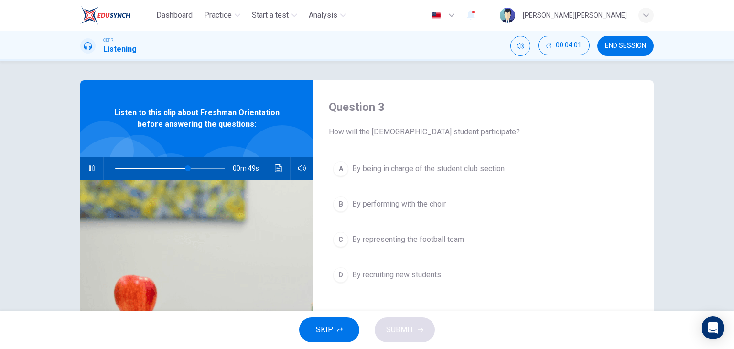
click at [439, 172] on span "By being in charge of the student club section" at bounding box center [428, 168] width 152 height 11
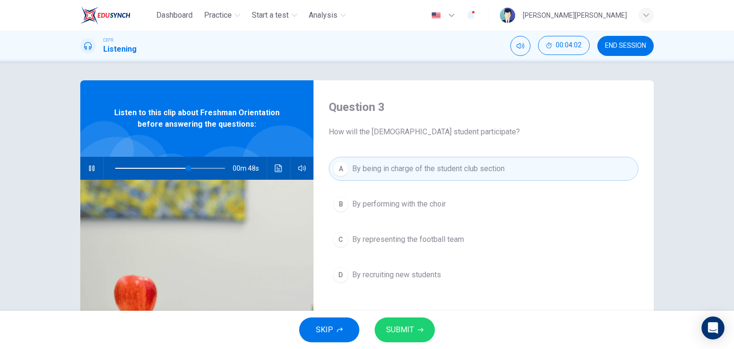
click at [402, 331] on span "SUBMIT" at bounding box center [400, 329] width 28 height 13
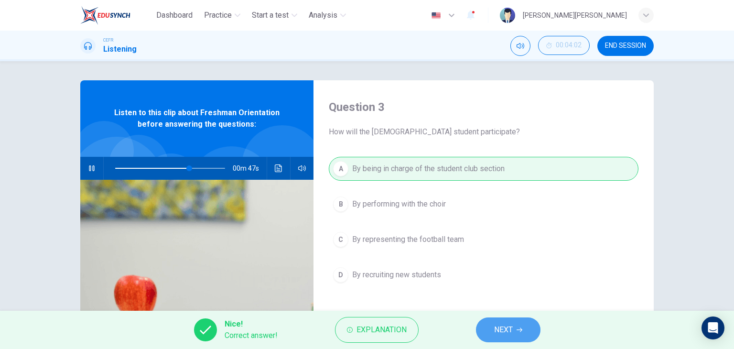
click at [517, 327] on icon "button" at bounding box center [519, 330] width 6 height 6
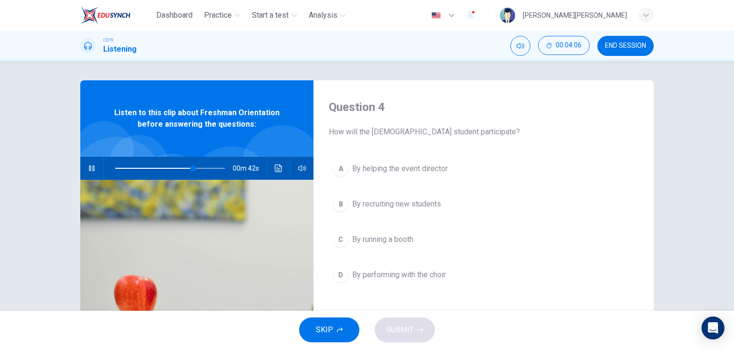
click at [405, 270] on span "By performing with the choir" at bounding box center [399, 274] width 94 height 11
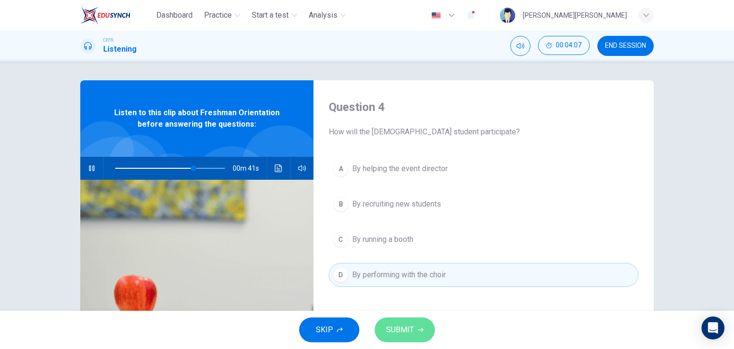
click at [410, 334] on span "SUBMIT" at bounding box center [400, 329] width 28 height 13
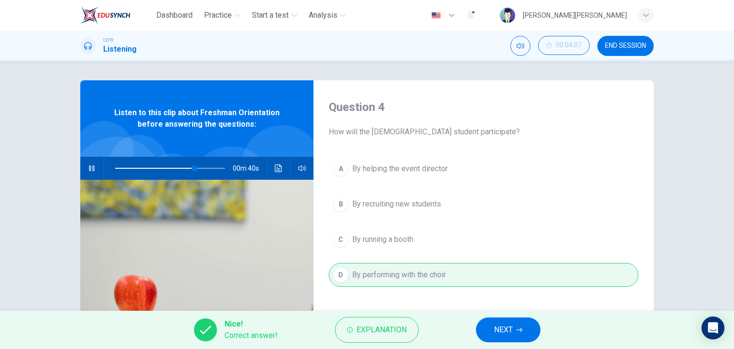
click at [493, 328] on button "NEXT" at bounding box center [508, 329] width 64 height 25
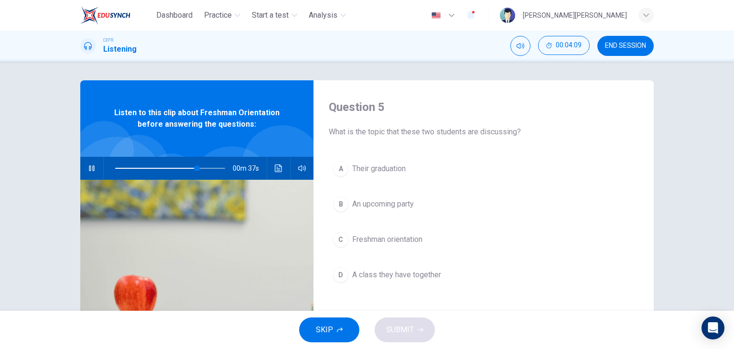
click at [392, 240] on span "Freshman orientation" at bounding box center [387, 239] width 70 height 11
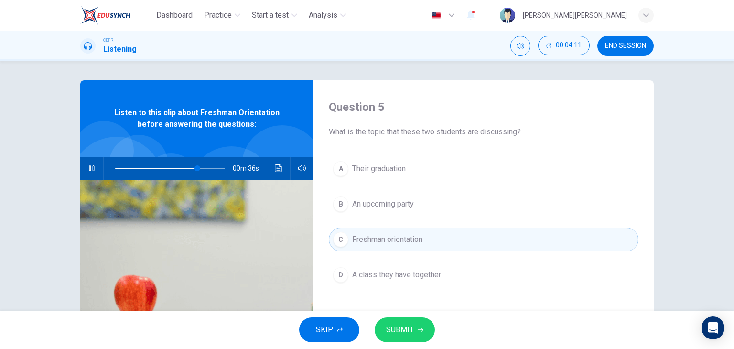
click at [410, 326] on span "SUBMIT" at bounding box center [400, 329] width 28 height 13
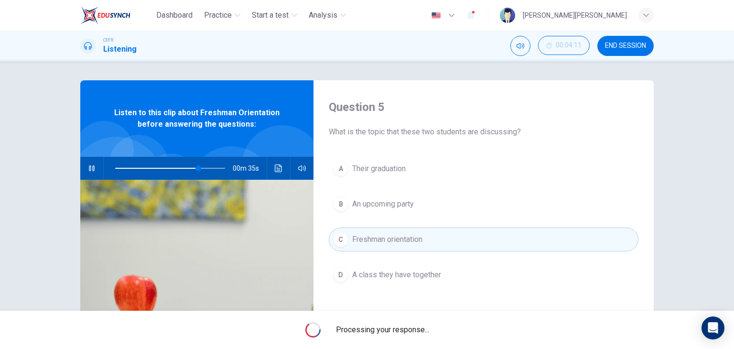
type input "76"
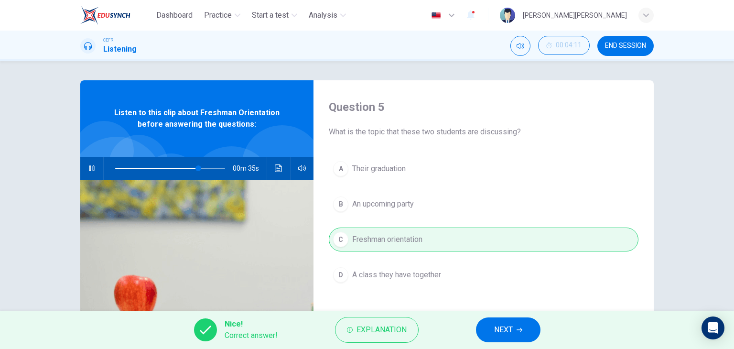
click at [497, 328] on span "NEXT" at bounding box center [503, 329] width 19 height 13
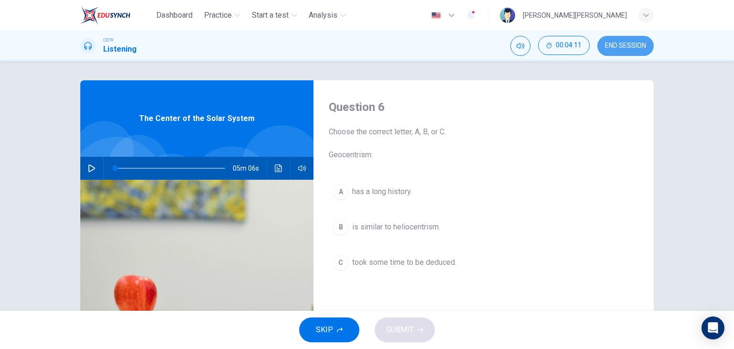
click at [617, 45] on span "END SESSION" at bounding box center [625, 46] width 41 height 8
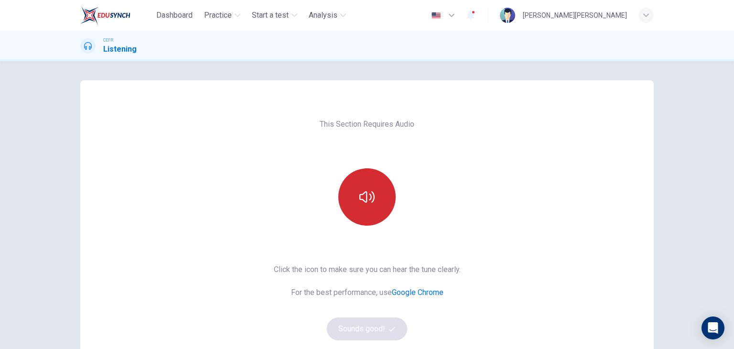
click at [363, 198] on icon "button" at bounding box center [366, 196] width 15 height 15
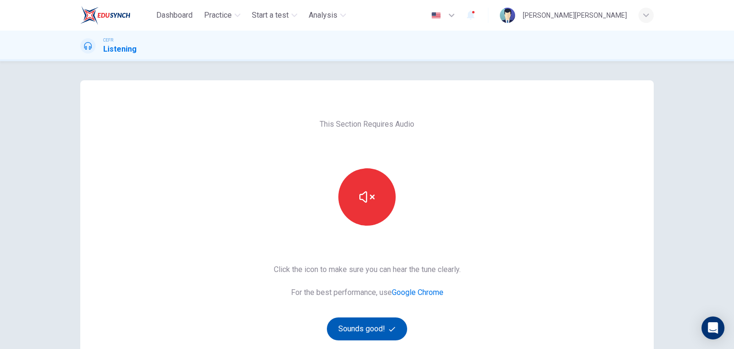
click at [389, 326] on icon "button" at bounding box center [392, 329] width 6 height 6
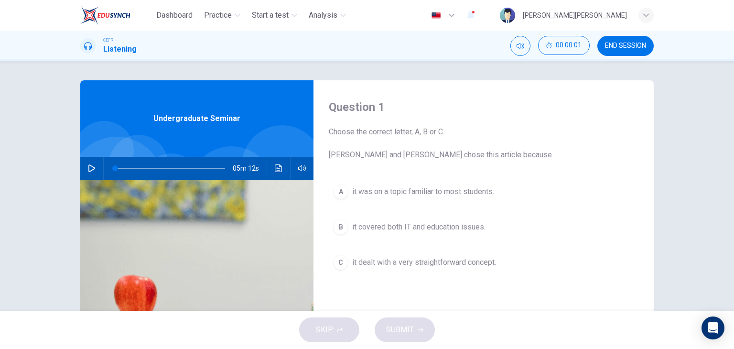
click at [88, 165] on icon "button" at bounding box center [92, 168] width 8 height 8
type input "7"
click at [447, 268] on button "C it dealt with a very straightforward concept." at bounding box center [484, 262] width 310 height 24
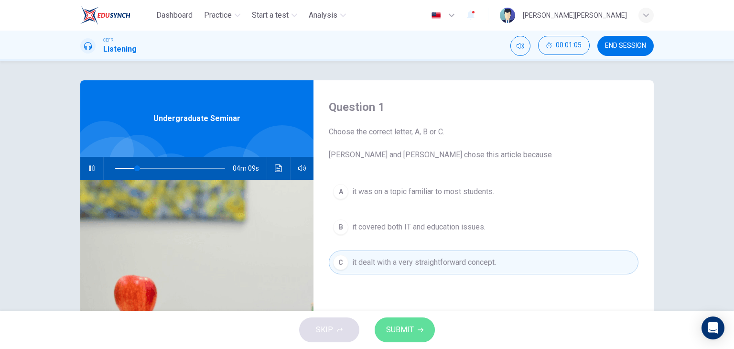
click at [423, 327] on button "SUBMIT" at bounding box center [405, 329] width 60 height 25
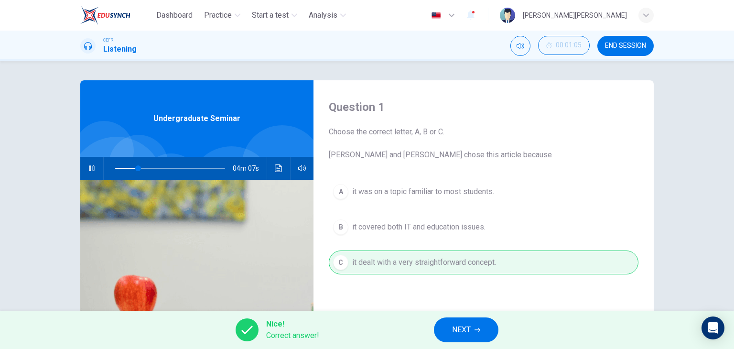
click at [470, 335] on span "NEXT" at bounding box center [461, 329] width 19 height 13
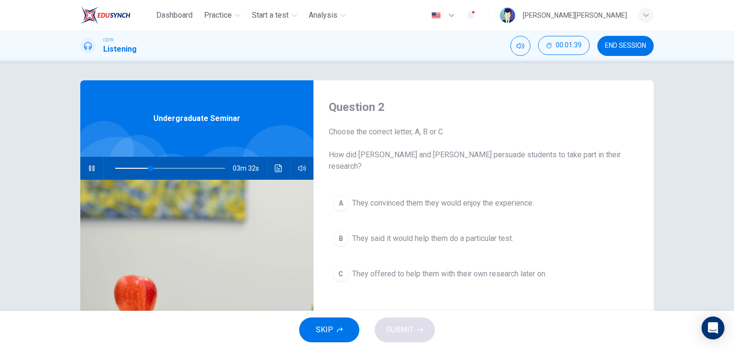
click at [502, 233] on span "They said it would help them do a particular test." at bounding box center [432, 238] width 161 height 11
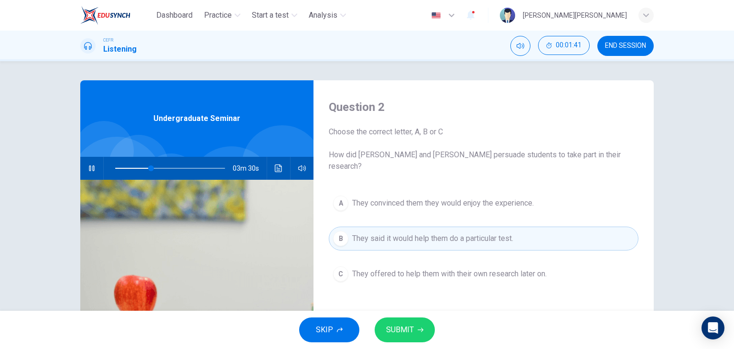
click at [408, 268] on button "C They offered to help them with their own research later on." at bounding box center [484, 274] width 310 height 24
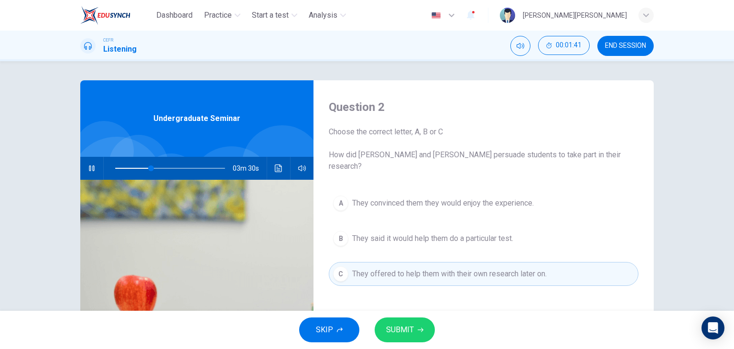
click at [406, 233] on span "They said it would help them do a particular test." at bounding box center [432, 238] width 161 height 11
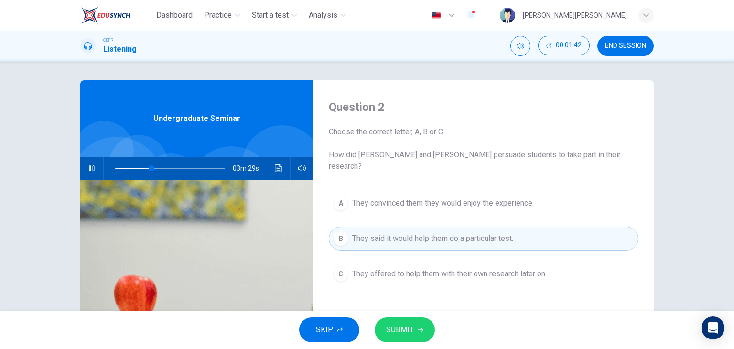
click at [421, 328] on icon "button" at bounding box center [421, 330] width 6 height 4
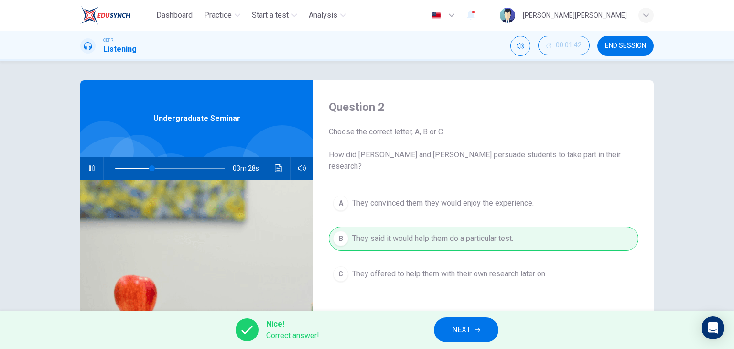
click at [490, 325] on button "NEXT" at bounding box center [466, 329] width 64 height 25
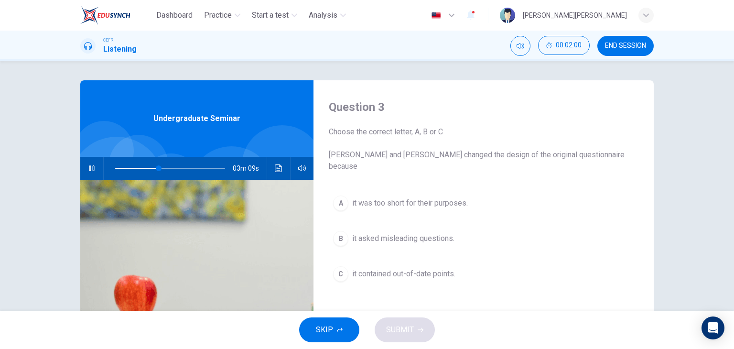
click at [439, 268] on span "it contained out-of-date points." at bounding box center [403, 273] width 103 height 11
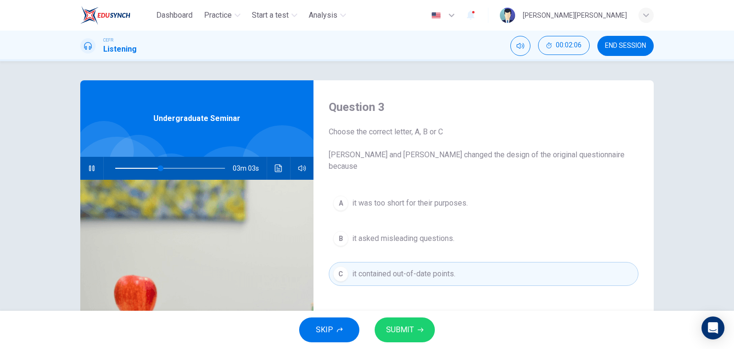
click at [415, 328] on button "SUBMIT" at bounding box center [405, 329] width 60 height 25
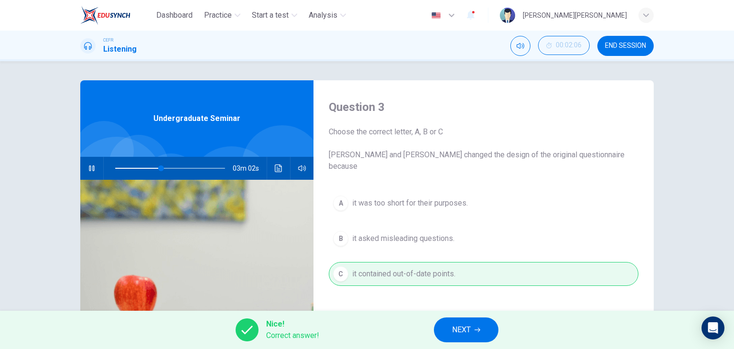
click at [469, 327] on span "NEXT" at bounding box center [461, 329] width 19 height 13
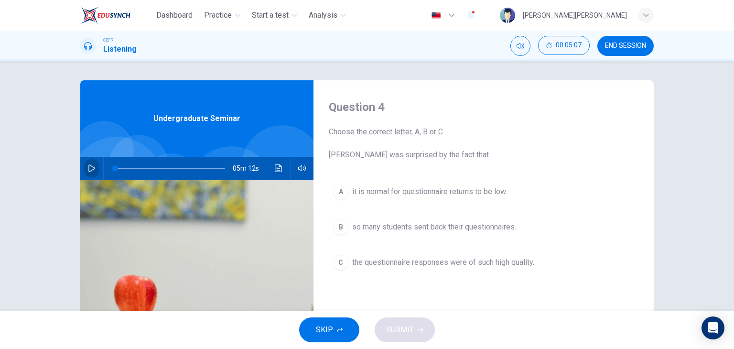
click at [92, 167] on icon "button" at bounding box center [92, 168] width 8 height 8
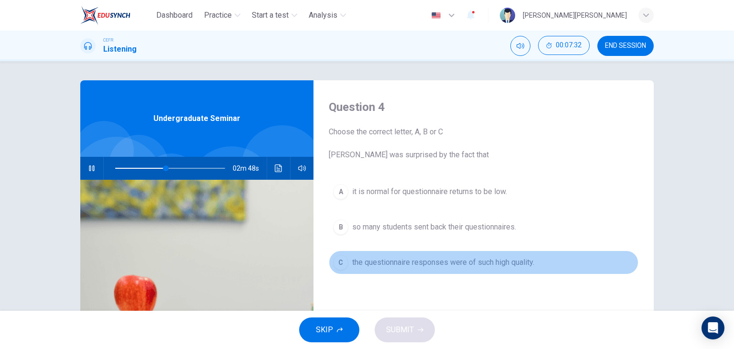
click at [432, 260] on span "the questionnaire responses were of such high quality." at bounding box center [443, 262] width 182 height 11
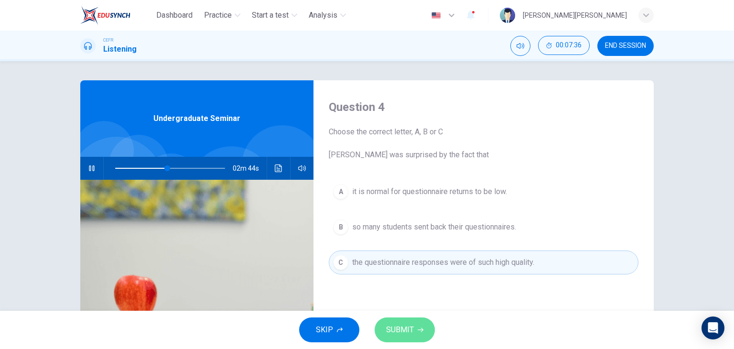
click at [396, 326] on span "SUBMIT" at bounding box center [400, 329] width 28 height 13
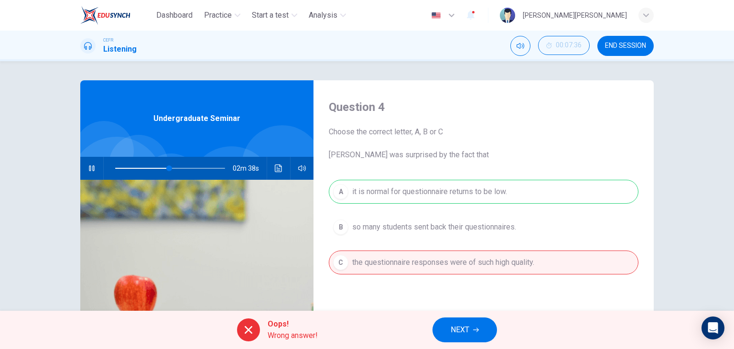
click at [469, 332] on span "NEXT" at bounding box center [459, 329] width 19 height 13
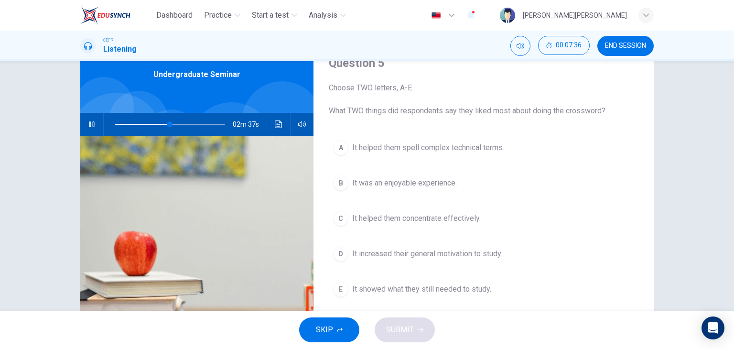
scroll to position [48, 0]
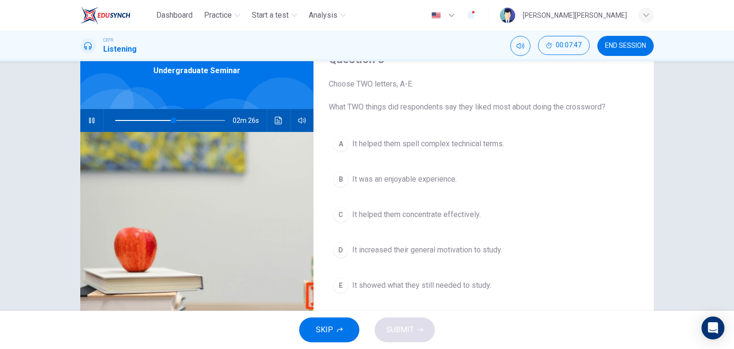
click at [478, 220] on button "C It helped them concentrate effectively." at bounding box center [484, 215] width 310 height 24
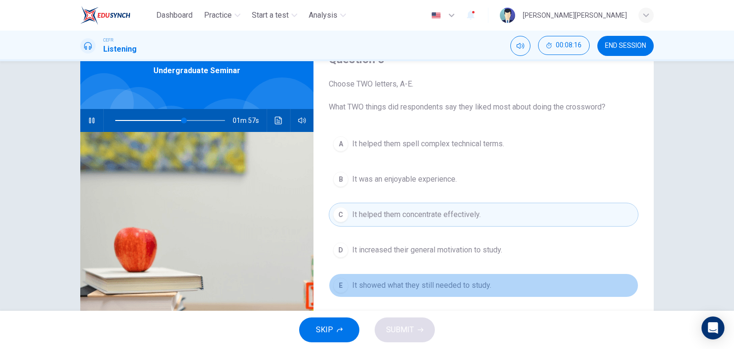
click at [372, 282] on span "It showed what they still needed to study." at bounding box center [421, 284] width 139 height 11
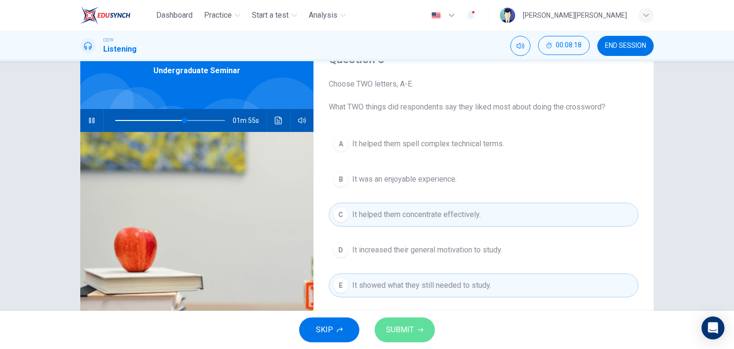
click at [421, 329] on icon "button" at bounding box center [421, 330] width 6 height 4
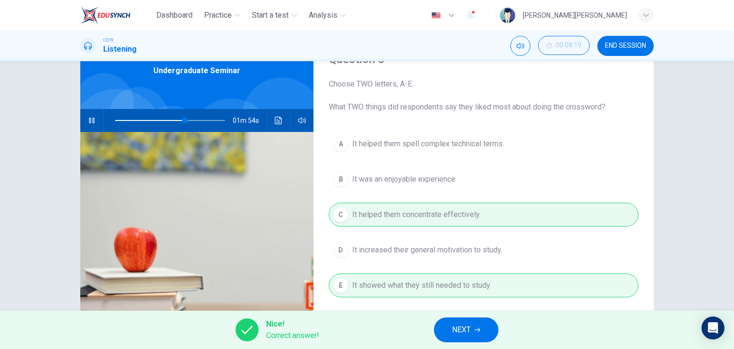
click at [476, 325] on button "NEXT" at bounding box center [466, 329] width 64 height 25
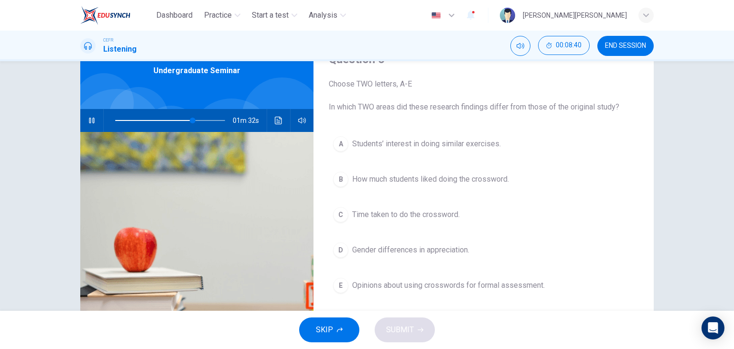
click at [430, 246] on span "Gender differences in appreciation." at bounding box center [410, 249] width 117 height 11
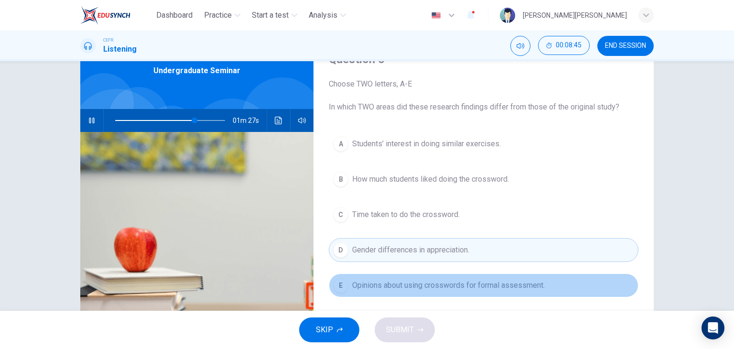
click at [458, 288] on span "Opinions about using crosswords for formal assessment." at bounding box center [448, 284] width 193 height 11
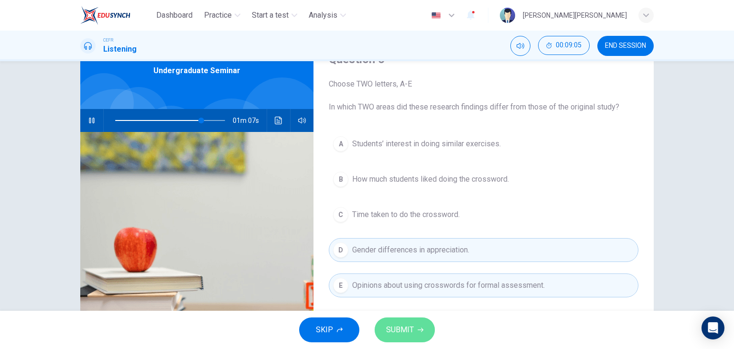
click at [405, 326] on span "SUBMIT" at bounding box center [400, 329] width 28 height 13
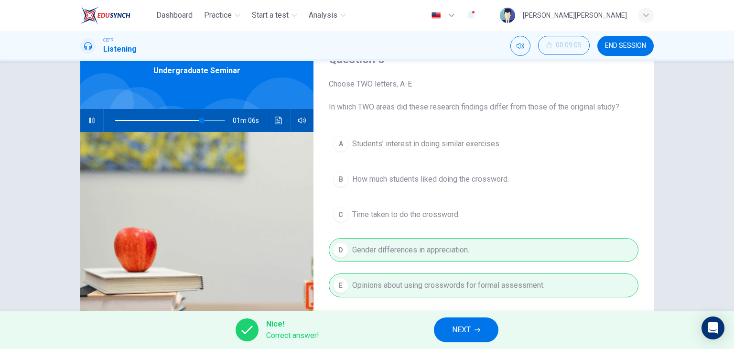
click at [454, 323] on span "NEXT" at bounding box center [461, 329] width 19 height 13
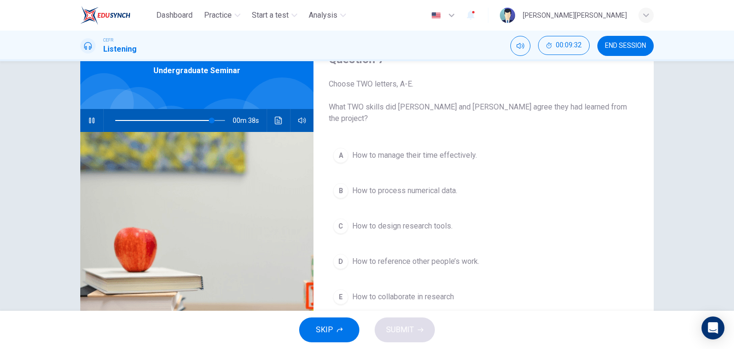
click at [396, 220] on span "How to design research tools." at bounding box center [402, 225] width 100 height 11
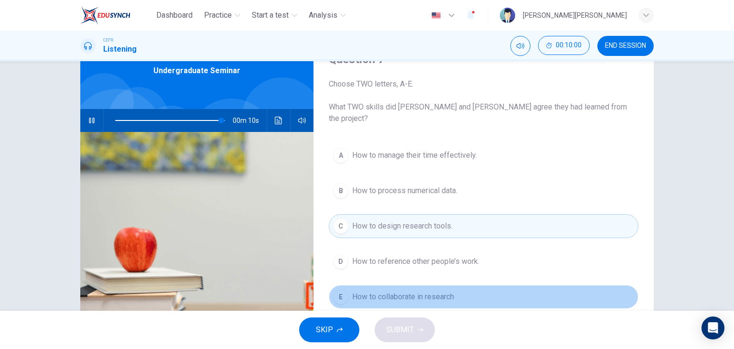
click at [400, 291] on span "How to collaborate in research" at bounding box center [403, 296] width 102 height 11
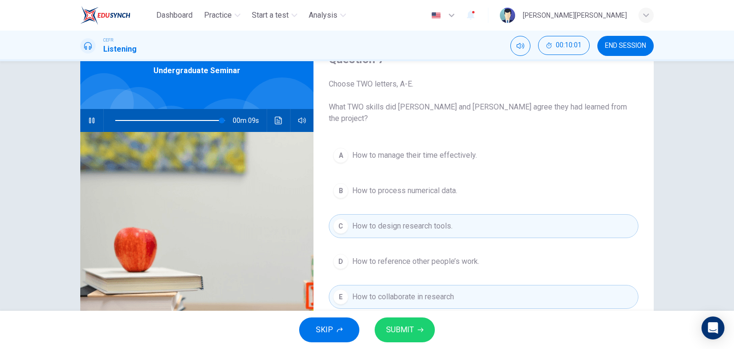
click at [408, 321] on button "SUBMIT" at bounding box center [405, 329] width 60 height 25
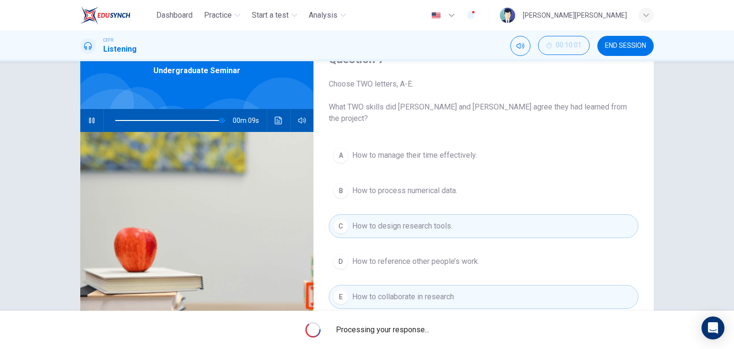
type input "97"
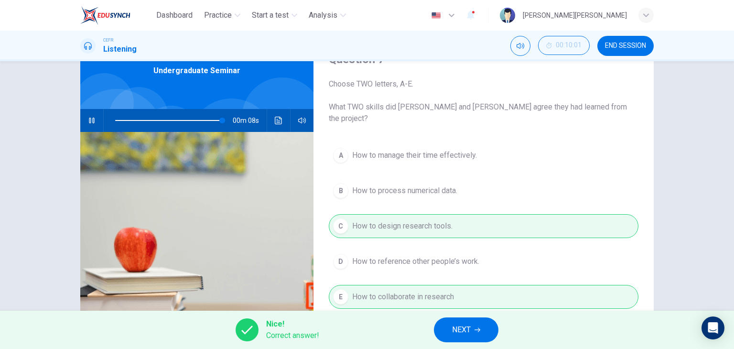
click at [455, 325] on span "NEXT" at bounding box center [461, 329] width 19 height 13
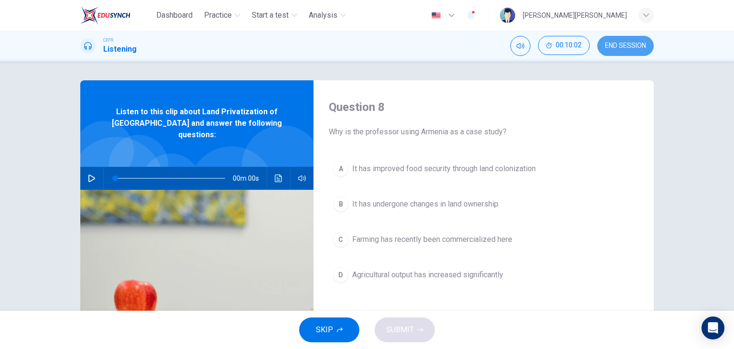
click at [615, 48] on span "END SESSION" at bounding box center [625, 46] width 41 height 8
